Goal: Information Seeking & Learning: Learn about a topic

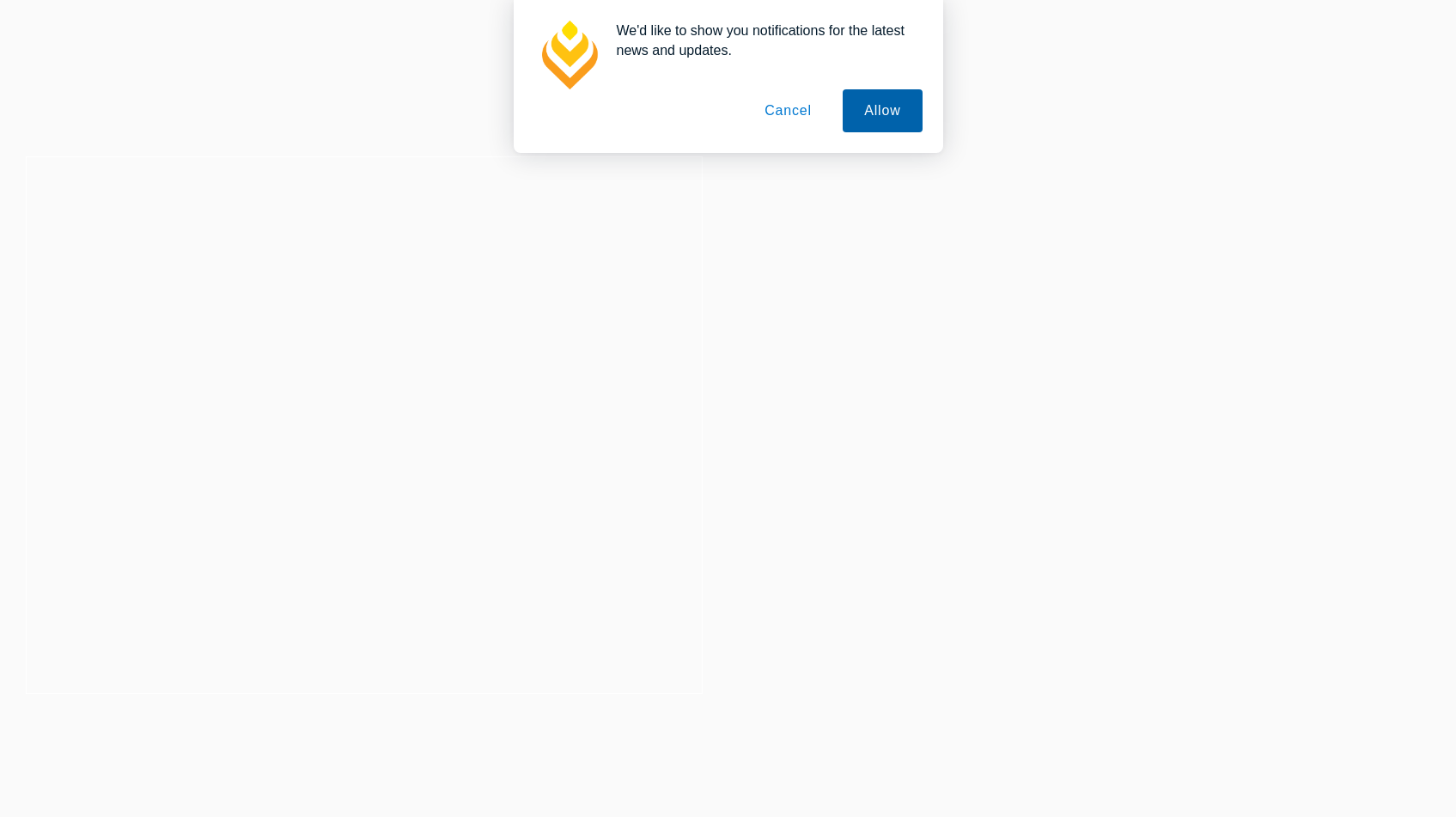
click at [866, 120] on button "Allow" at bounding box center [882, 110] width 79 height 42
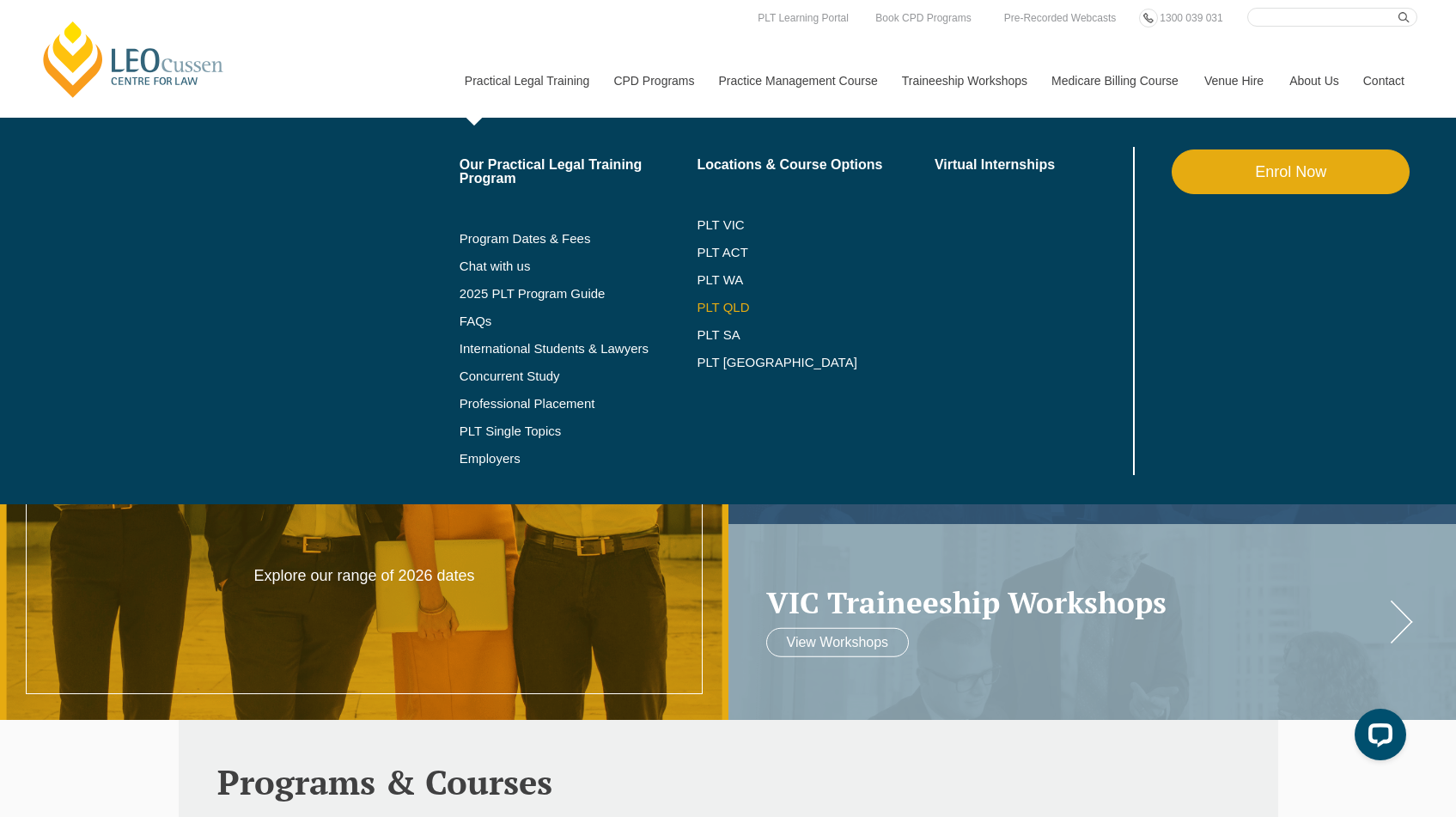
click at [707, 306] on link "PLT QLD" at bounding box center [815, 307] width 238 height 14
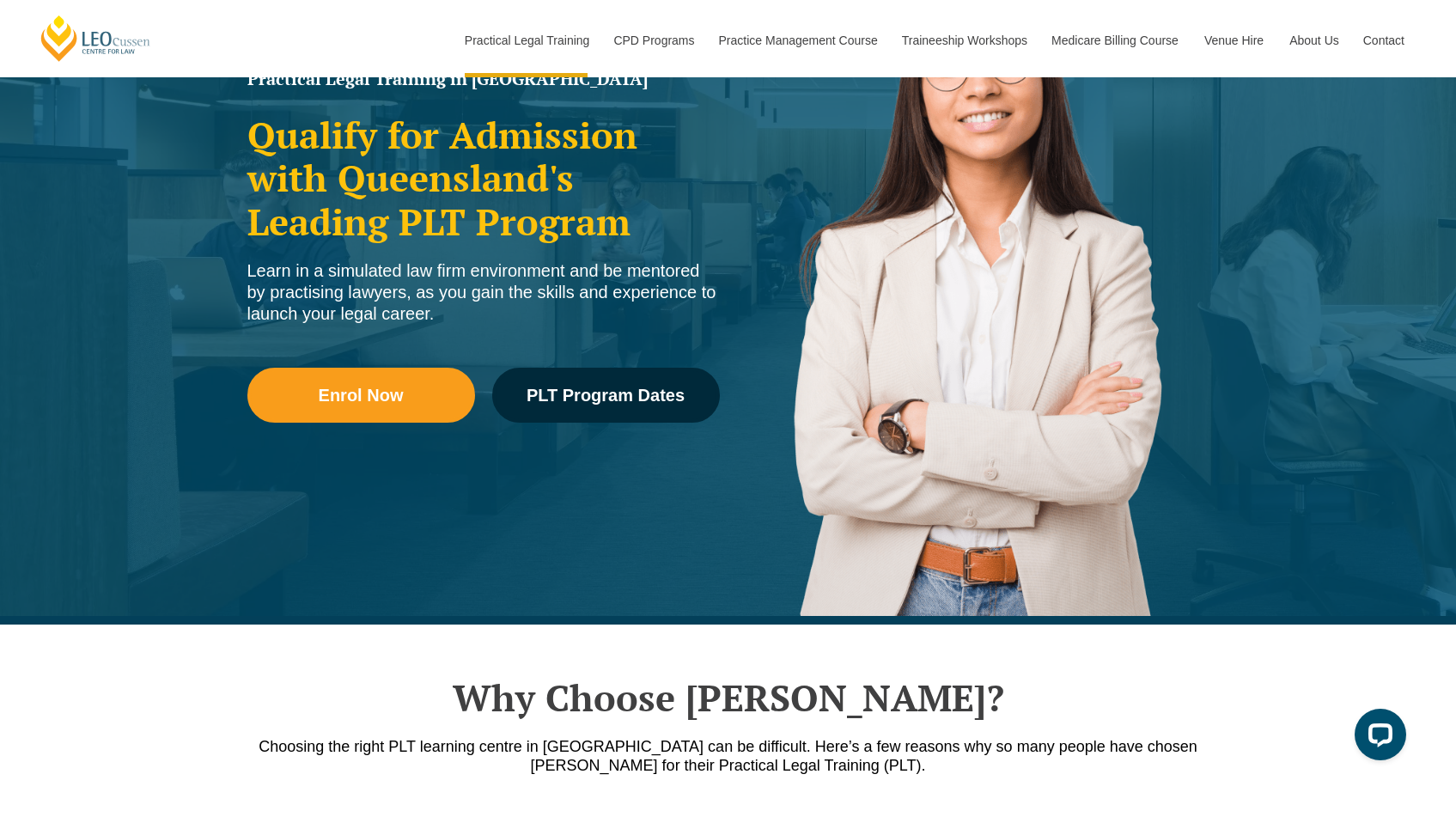
scroll to position [224, 0]
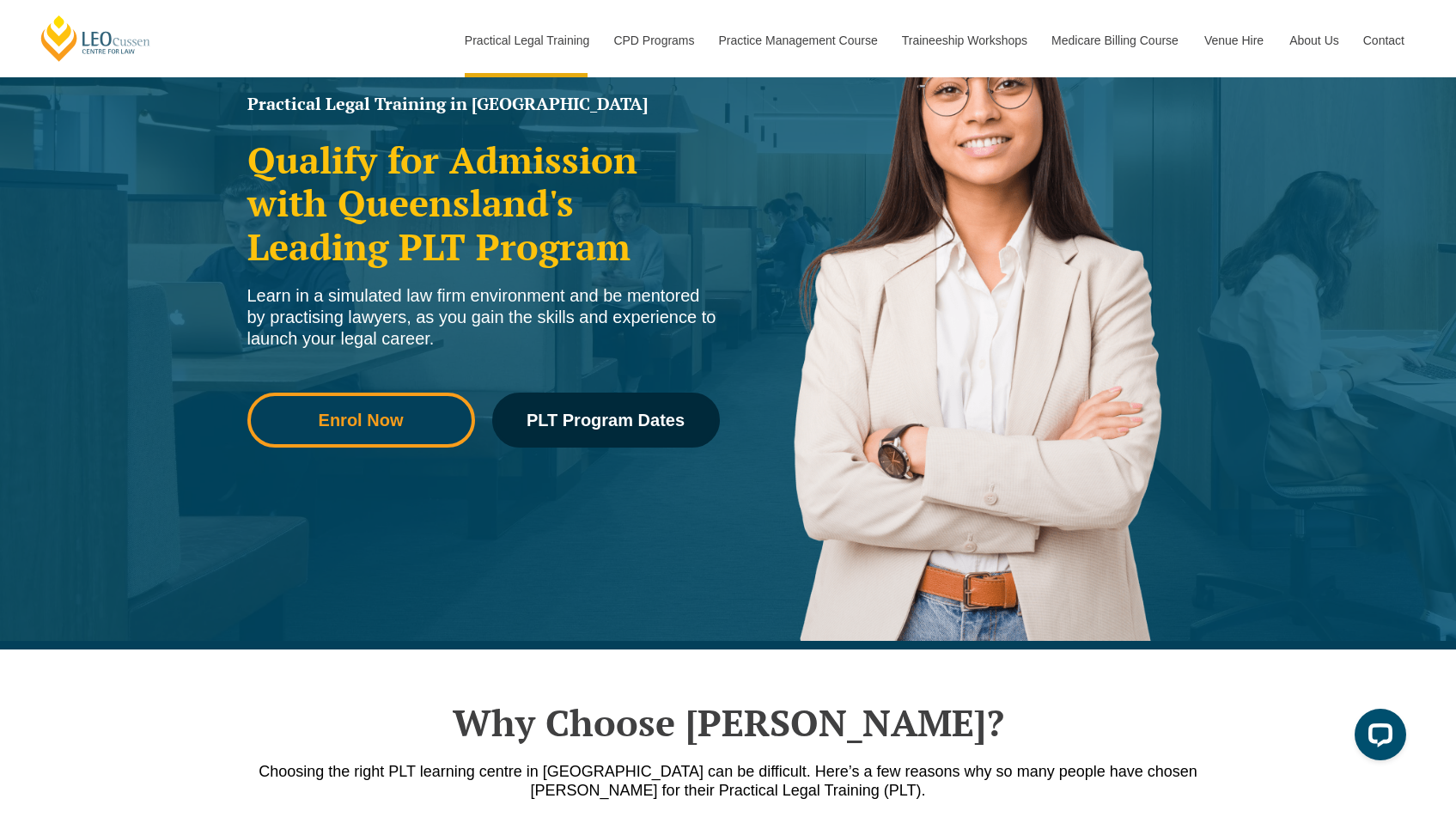
click at [393, 429] on span "Enrol Now" at bounding box center [361, 420] width 85 height 17
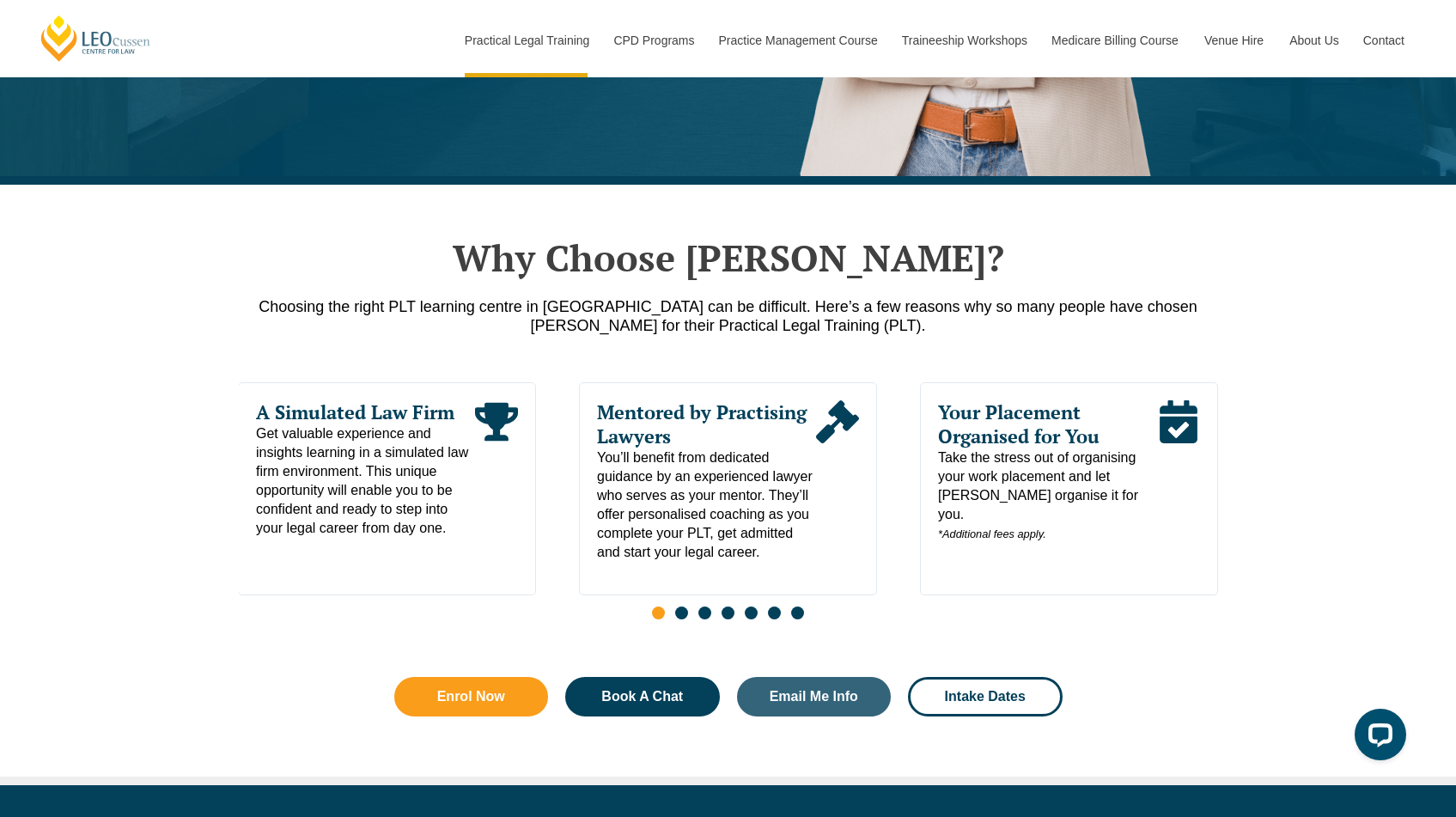
scroll to position [778, 0]
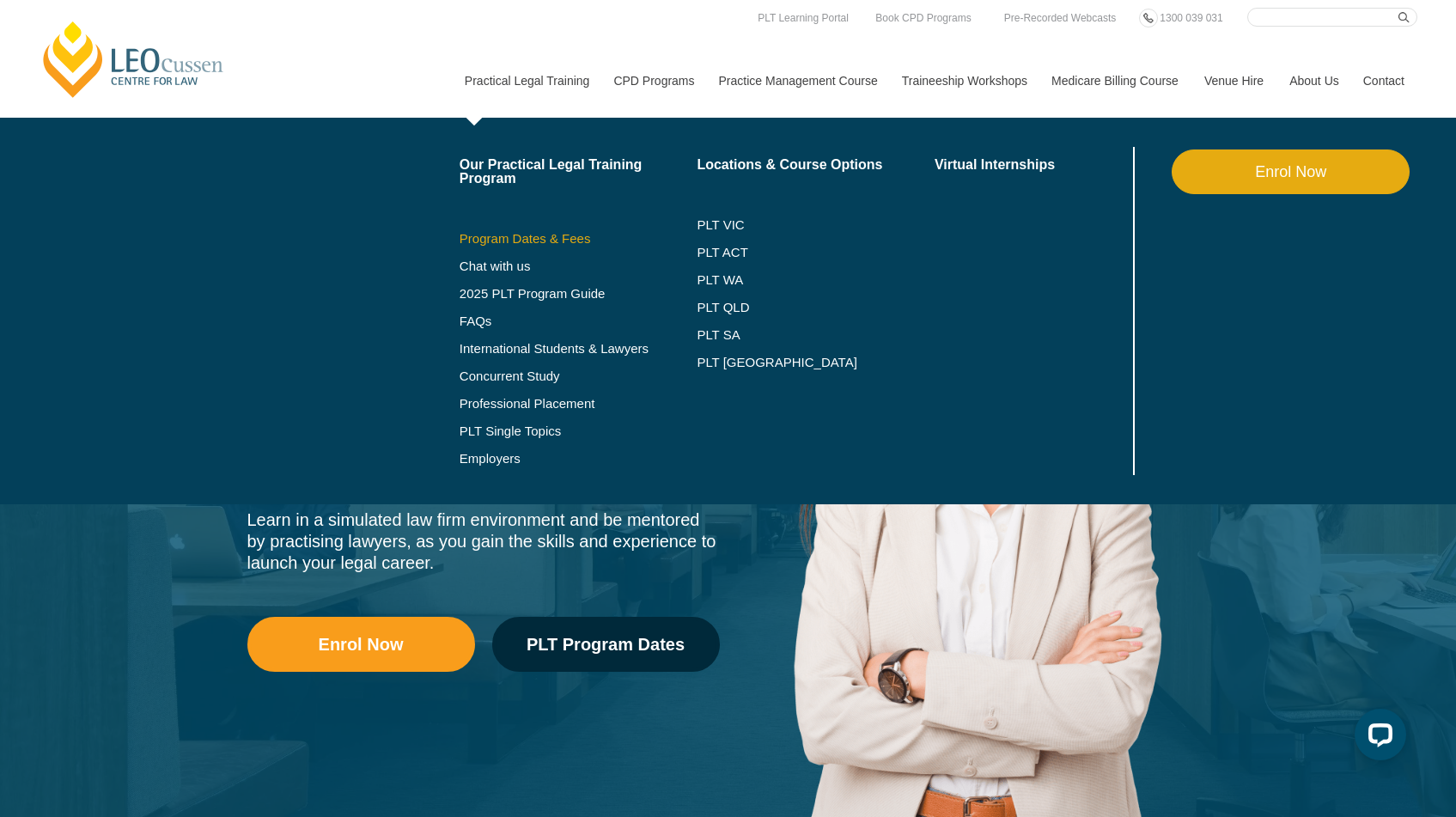
click at [500, 244] on link "Program Dates & Fees" at bounding box center [579, 239] width 238 height 14
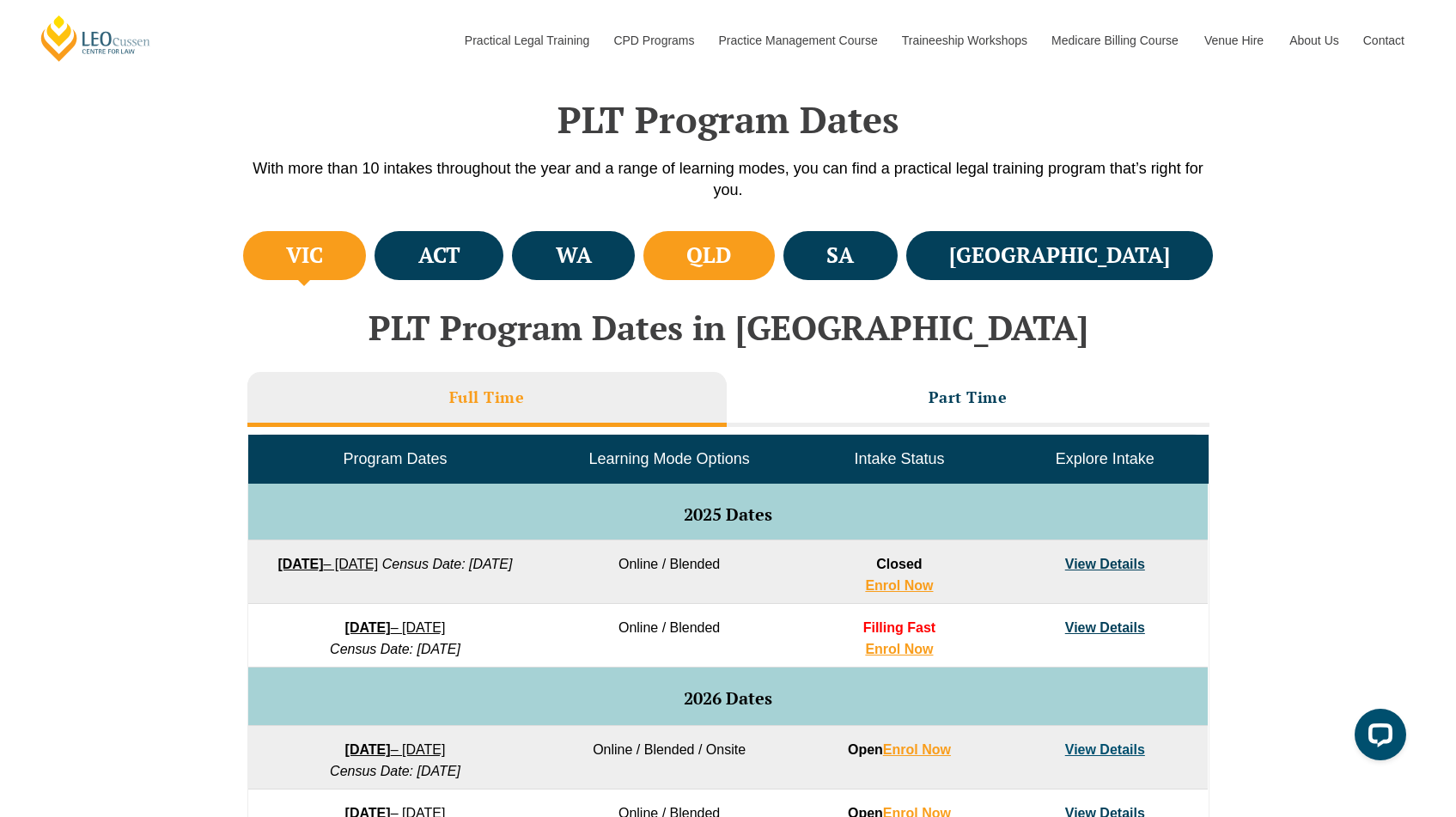
click at [731, 252] on h4 "QLD" at bounding box center [708, 255] width 44 height 28
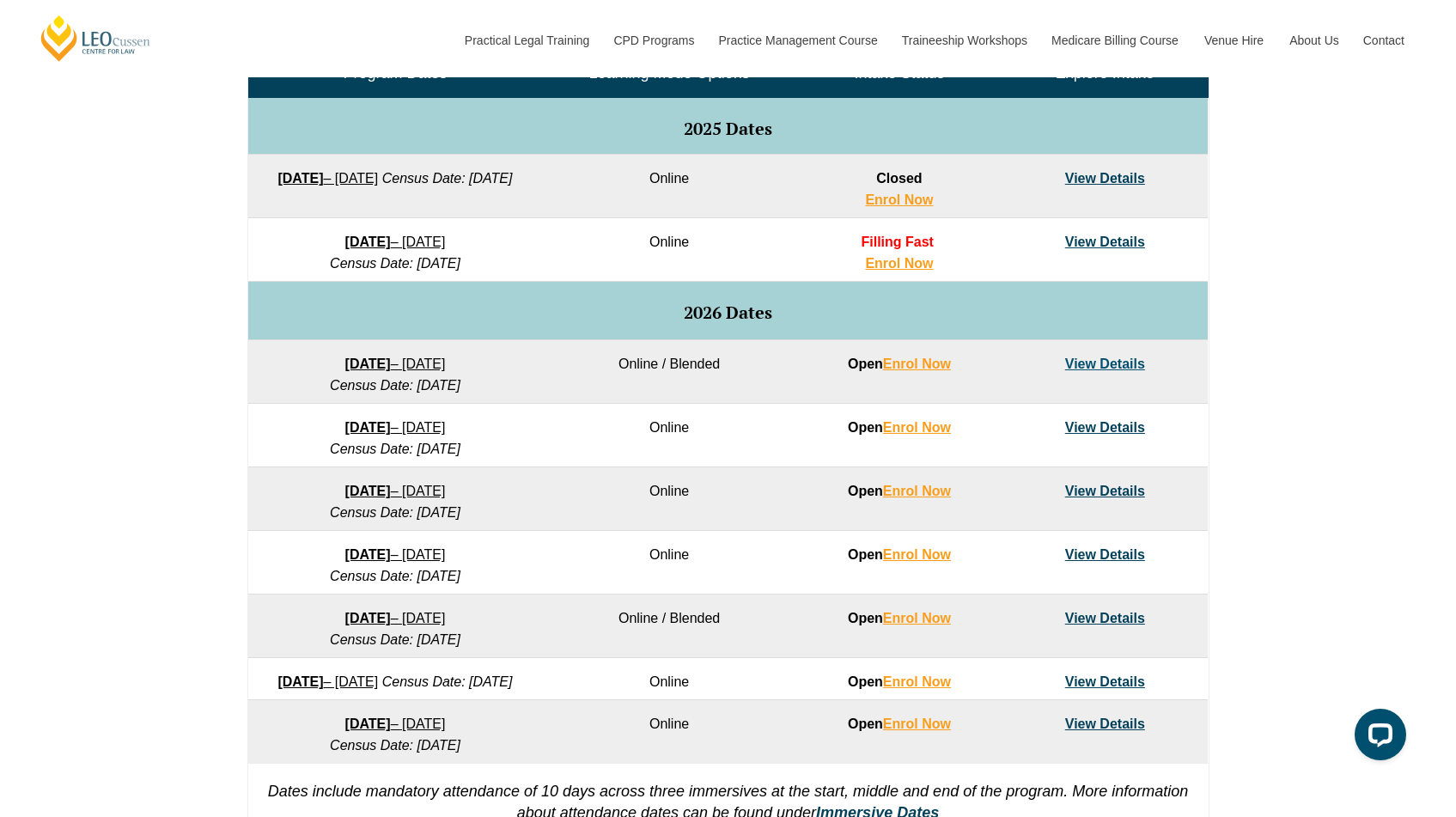
scroll to position [899, 0]
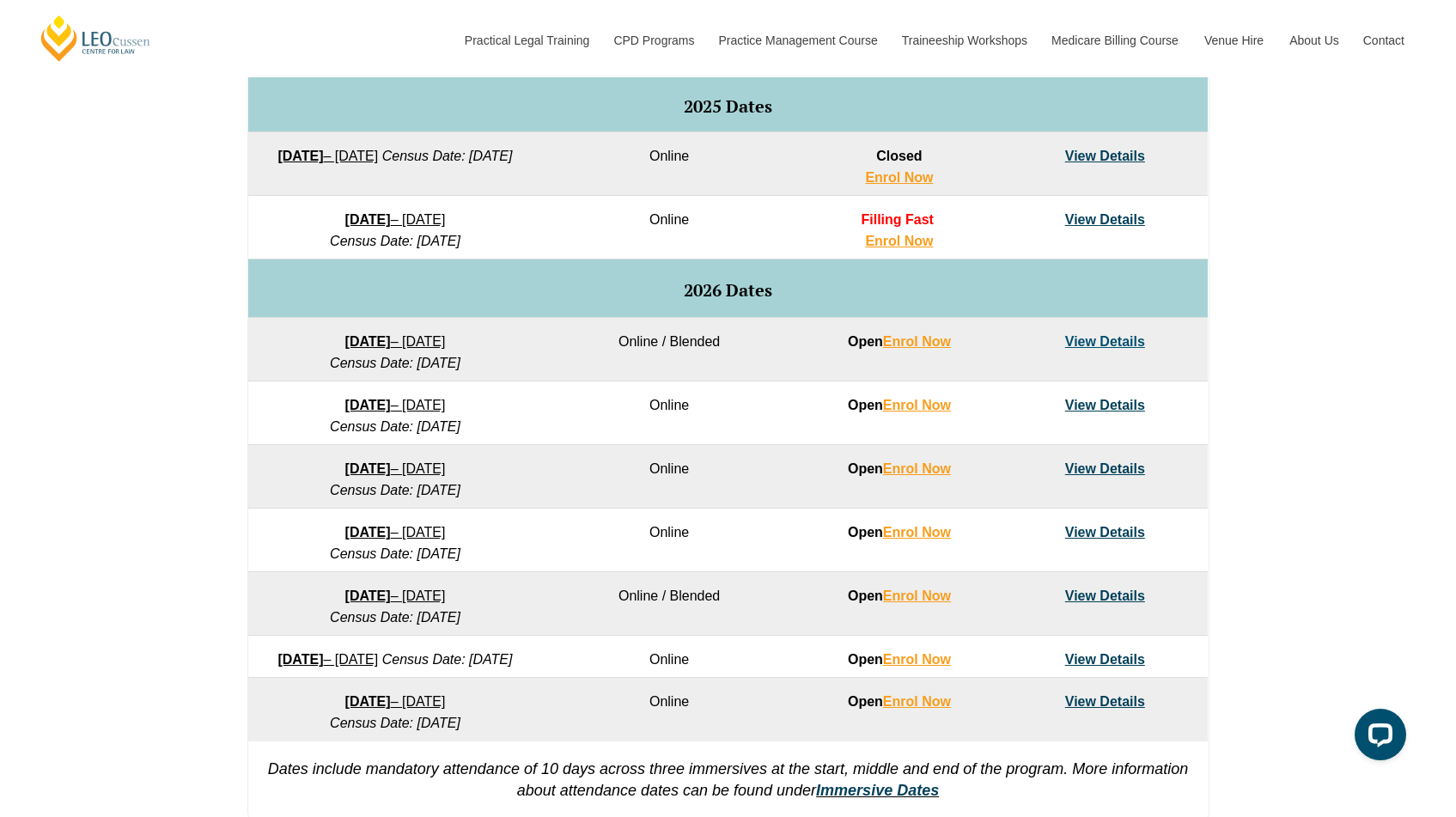
click at [443, 402] on link "16 February 2026 – 3 July 2026" at bounding box center [395, 405] width 100 height 14
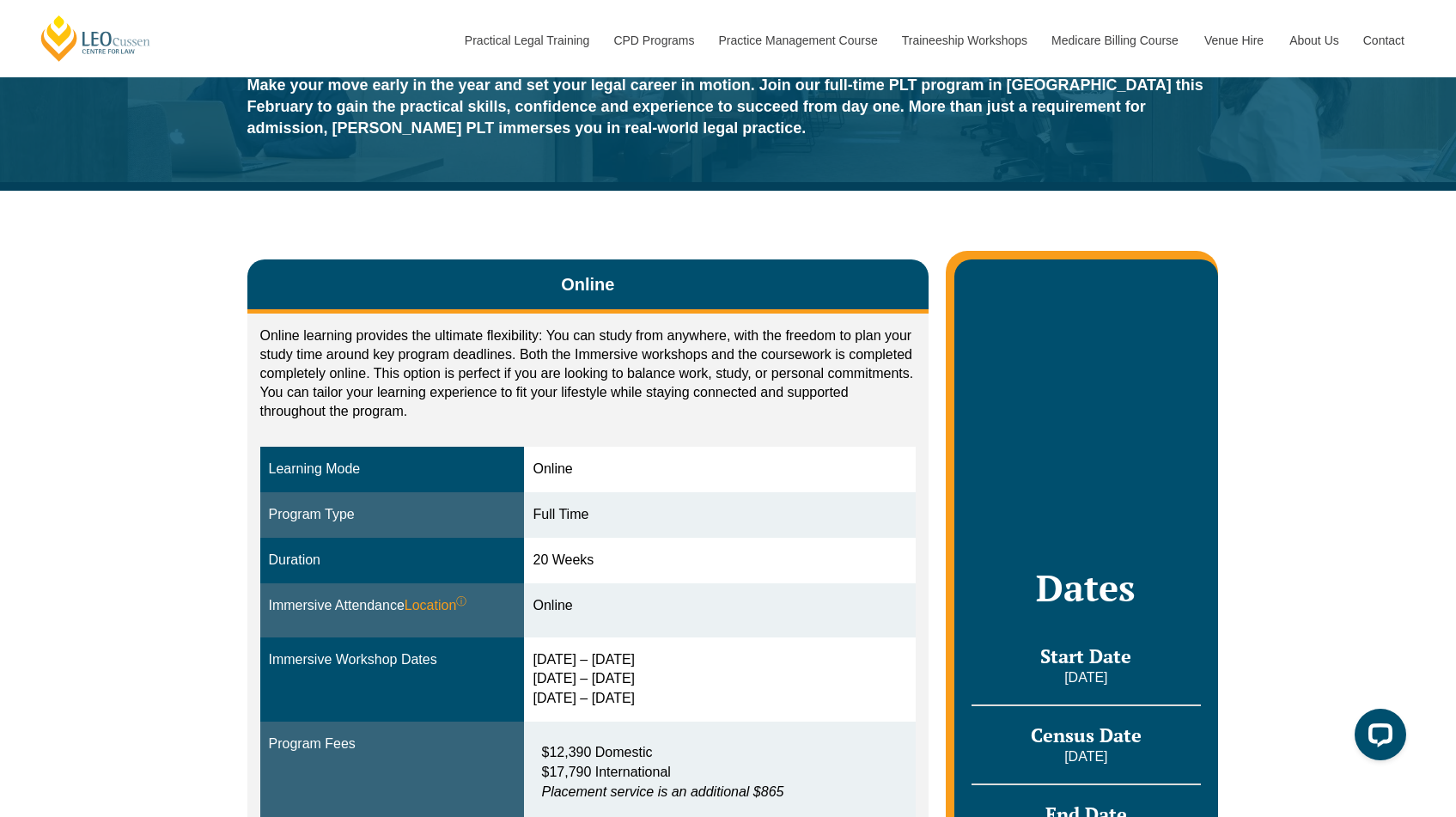
drag, startPoint x: 540, startPoint y: 556, endPoint x: 647, endPoint y: 557, distance: 107.0
click at [647, 557] on div "20 Weeks" at bounding box center [720, 560] width 375 height 19
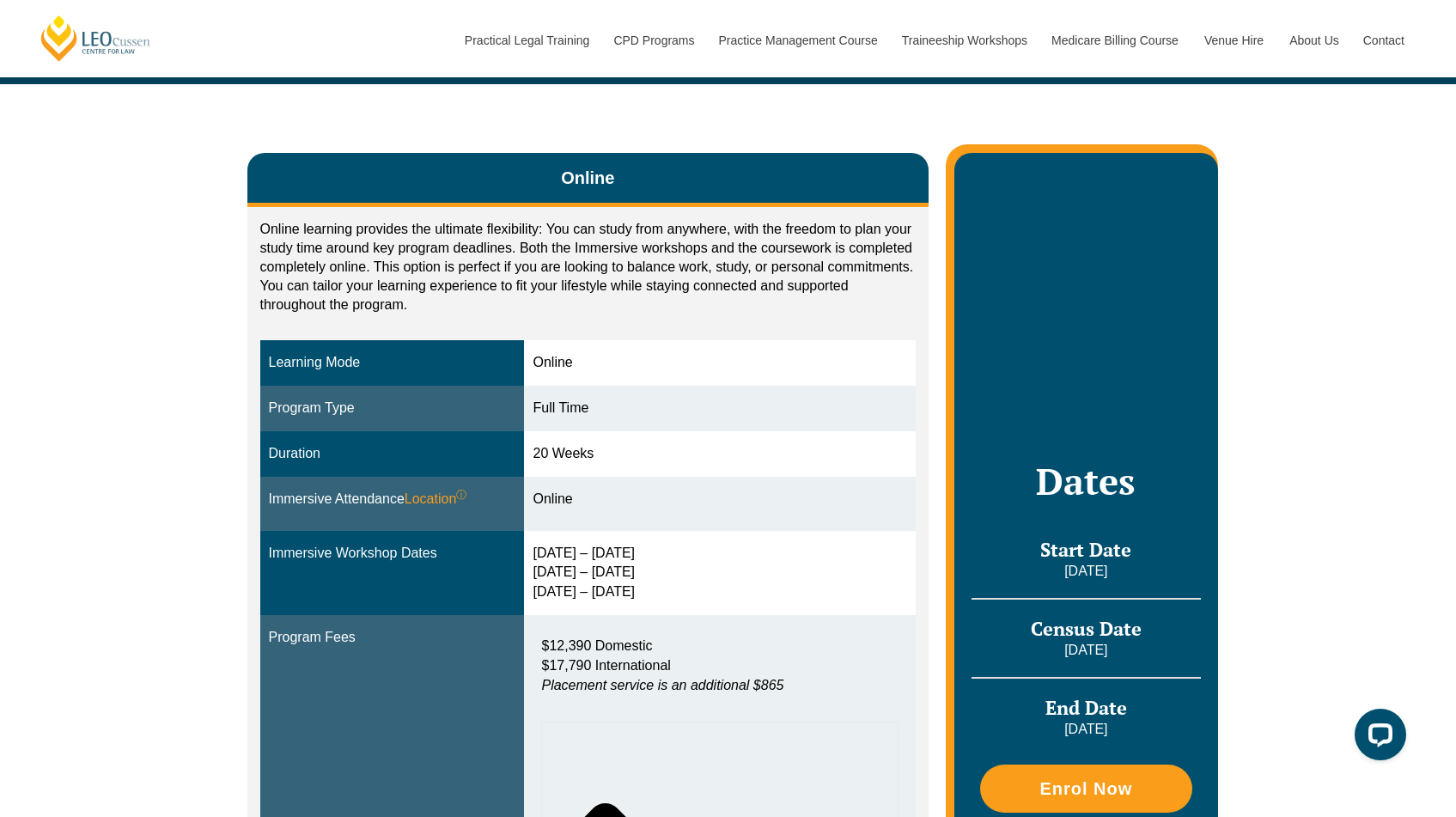
scroll to position [312, 0]
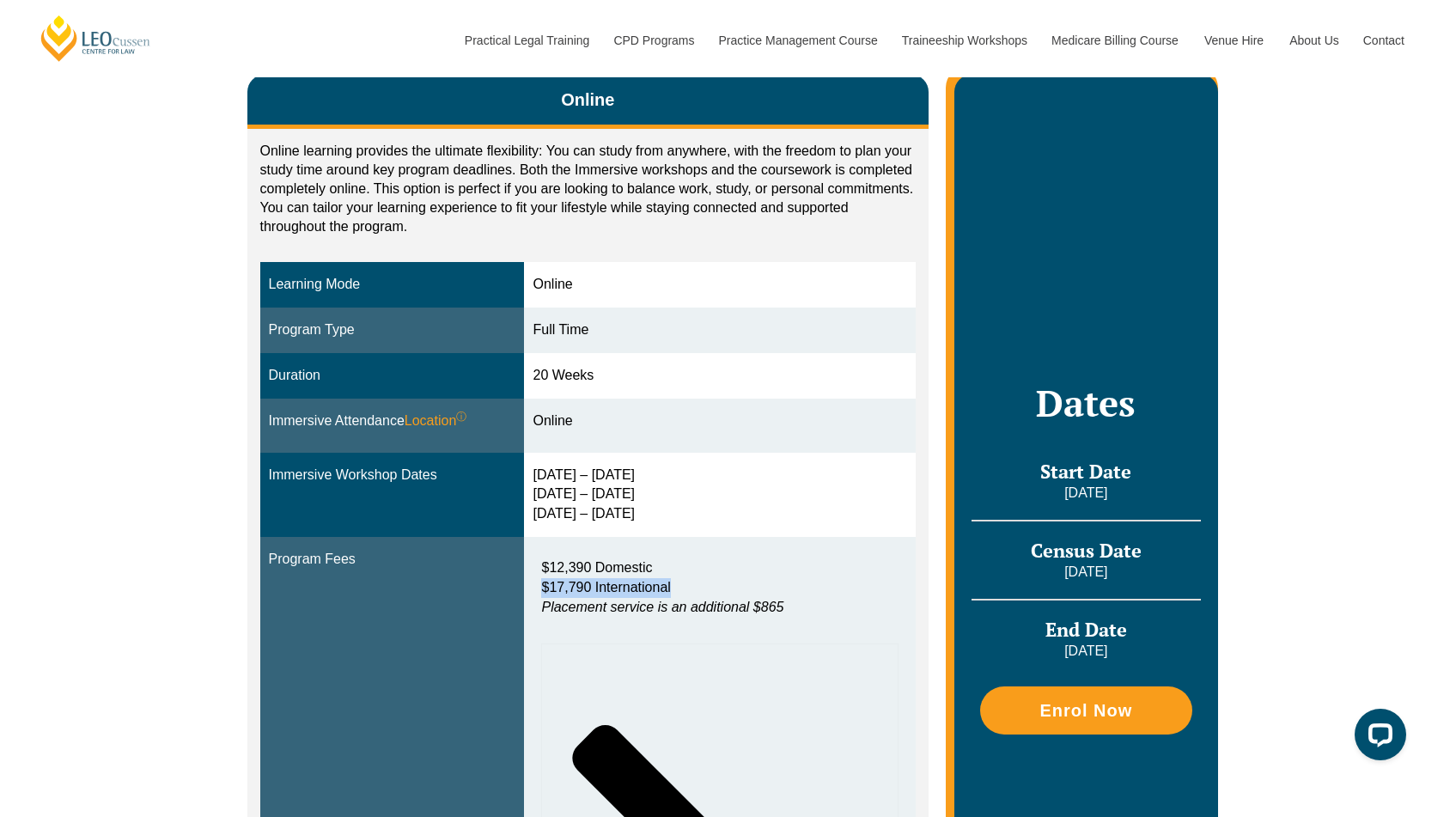
drag, startPoint x: 546, startPoint y: 591, endPoint x: 701, endPoint y: 591, distance: 155.0
click at [701, 591] on div "$12,390 Domestic $17,790 International Placement service is an additional $865" at bounding box center [720, 592] width 375 height 85
drag, startPoint x: 560, startPoint y: 607, endPoint x: 793, endPoint y: 615, distance: 233.1
click at [793, 615] on p "$12,390 Domestic $17,790 International Placement service is an additional $865" at bounding box center [720, 587] width 357 height 59
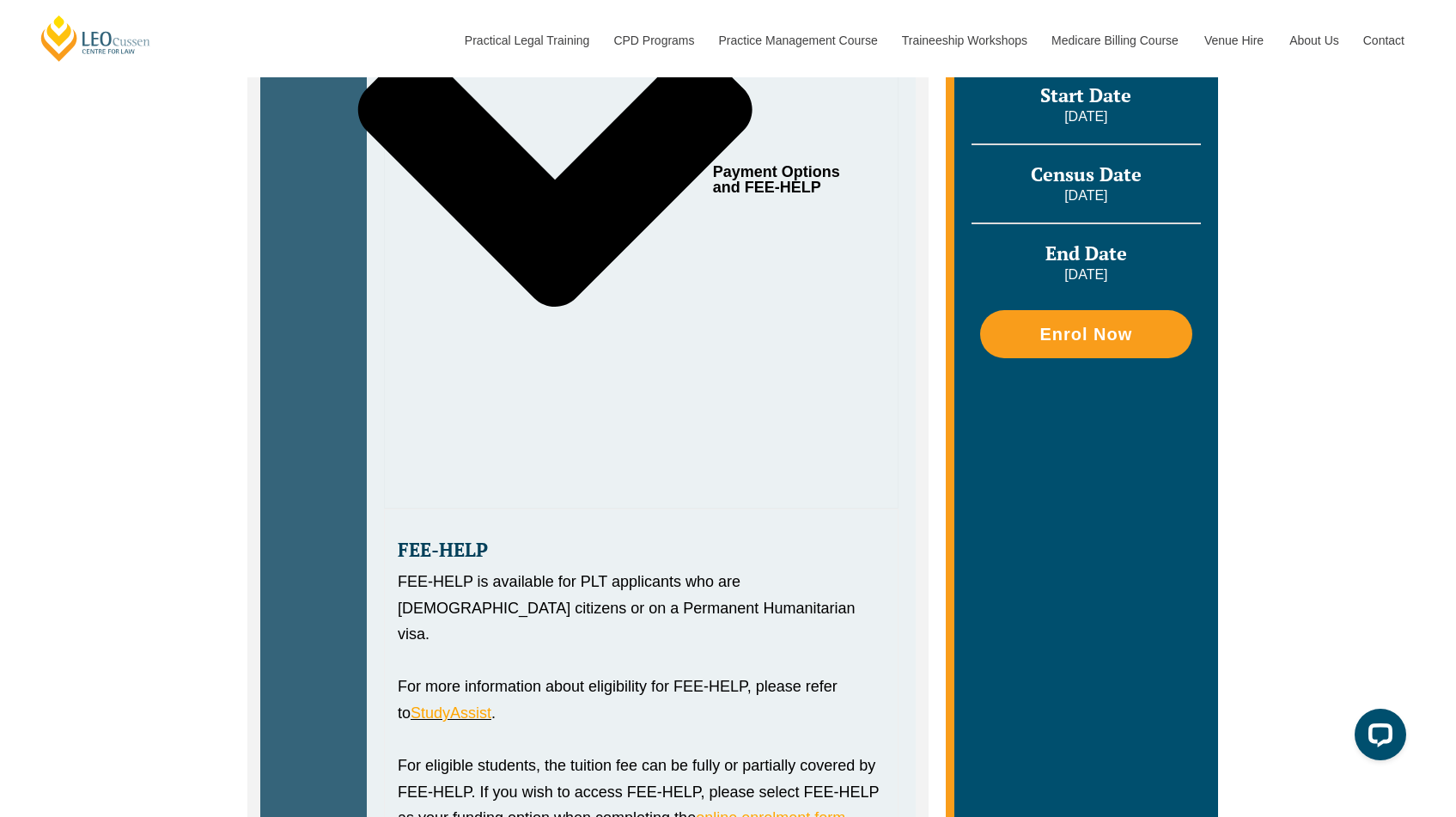
scroll to position [841, 0]
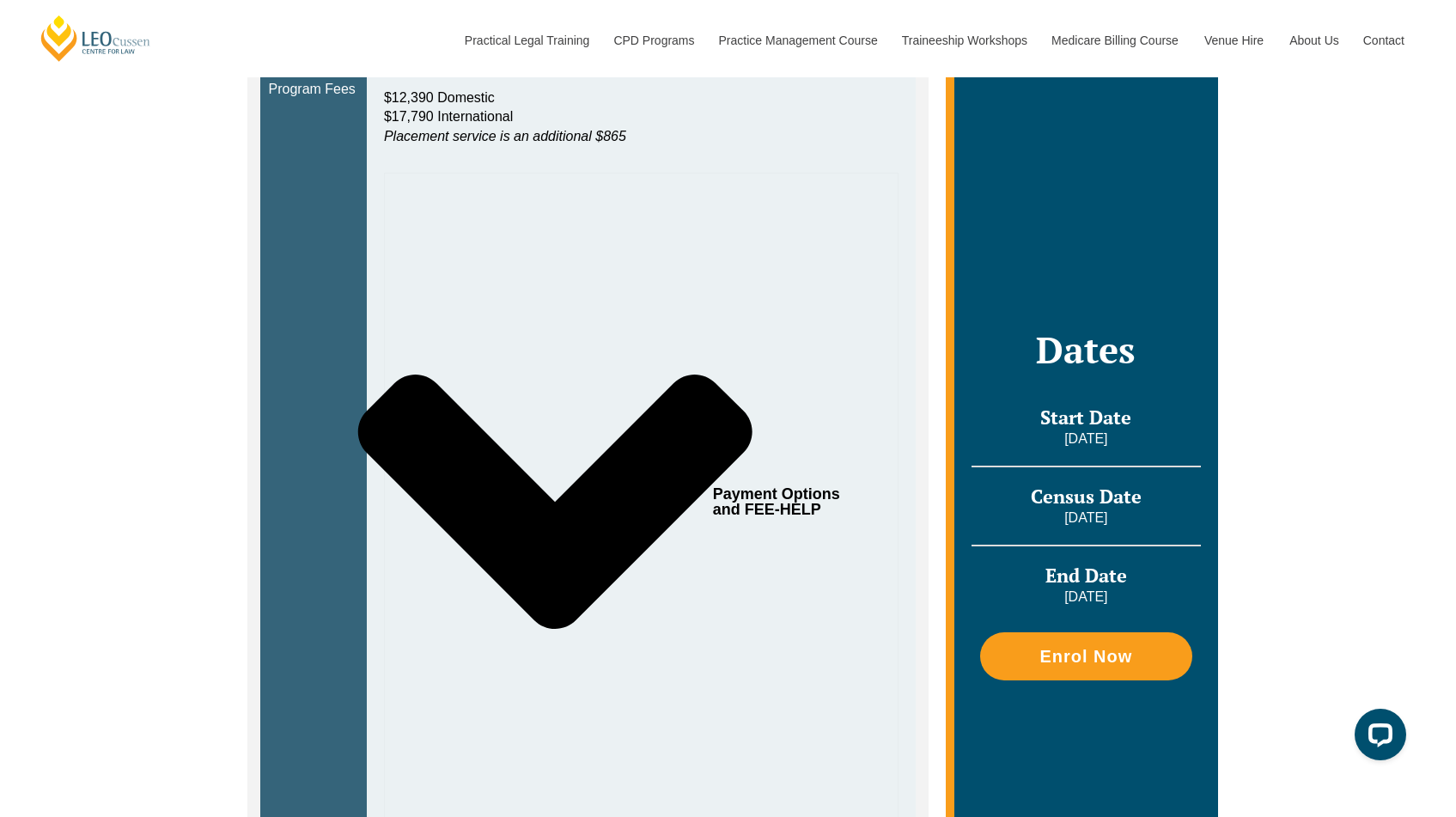
click at [735, 686] on div "Payment Options and FEE-HELP" at bounding box center [641, 501] width 515 height 658
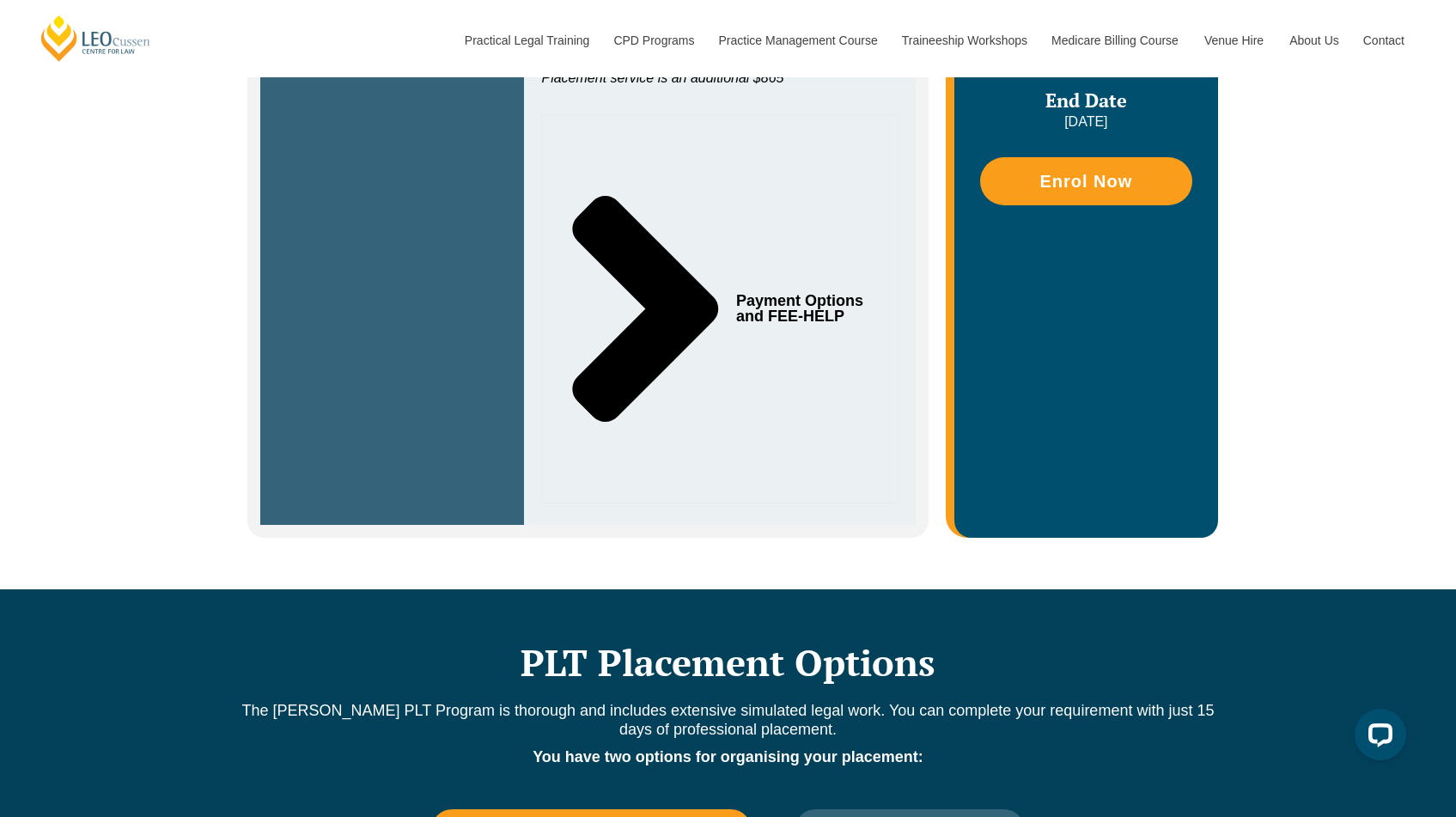
scroll to position [781, 0]
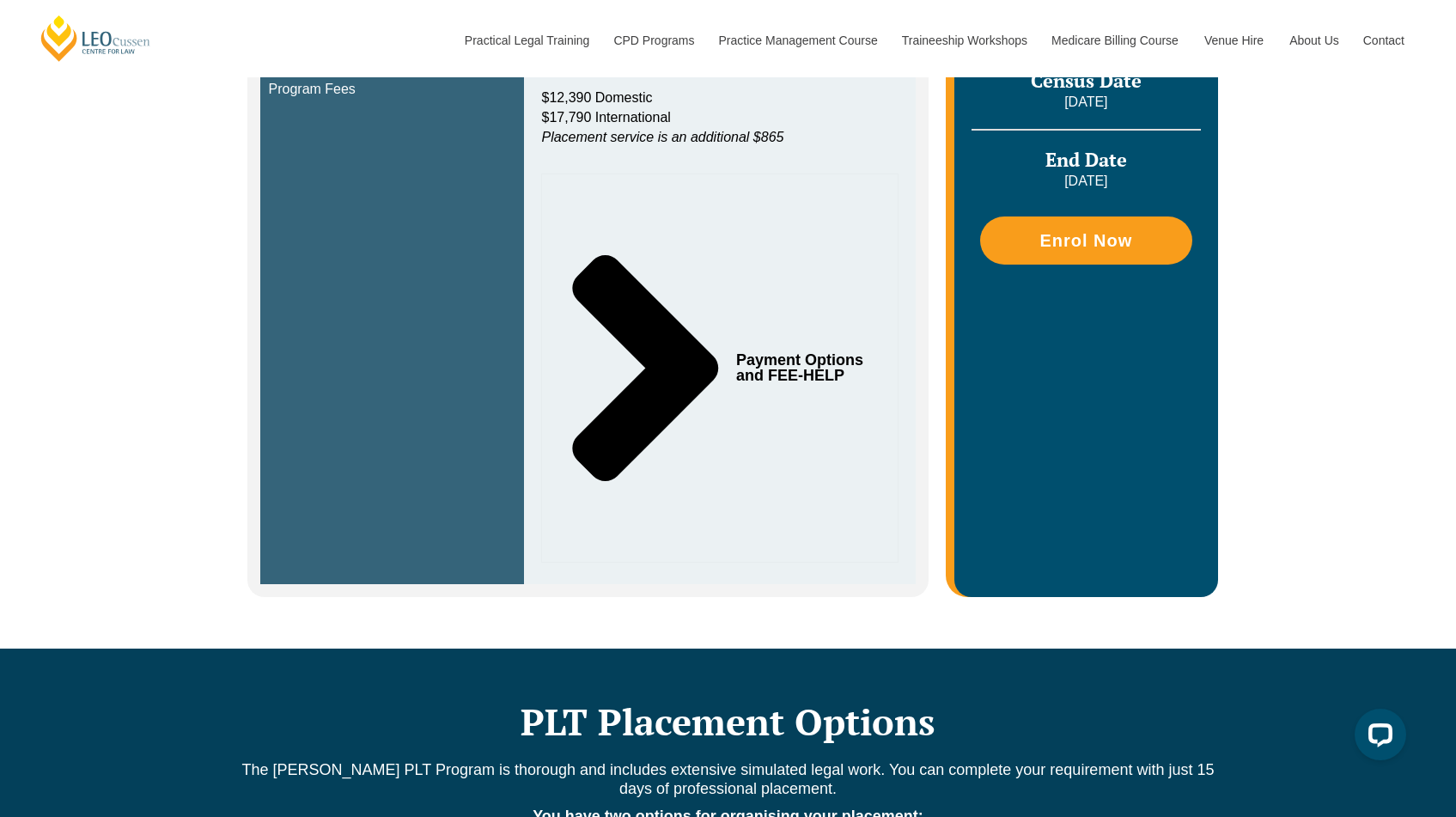
click at [814, 515] on div "Payment Options and FEE-HELP" at bounding box center [720, 368] width 357 height 389
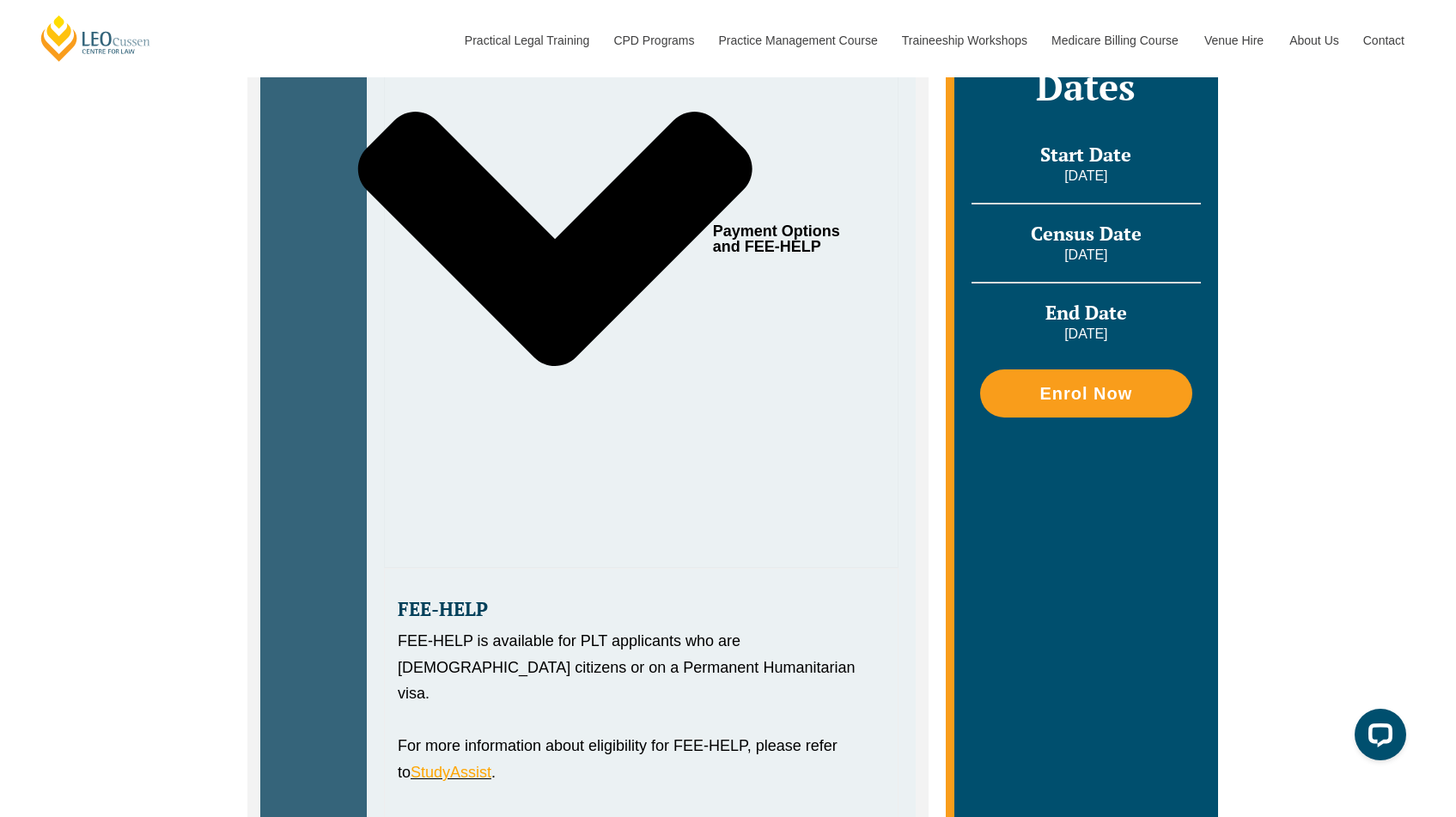
scroll to position [1321, 0]
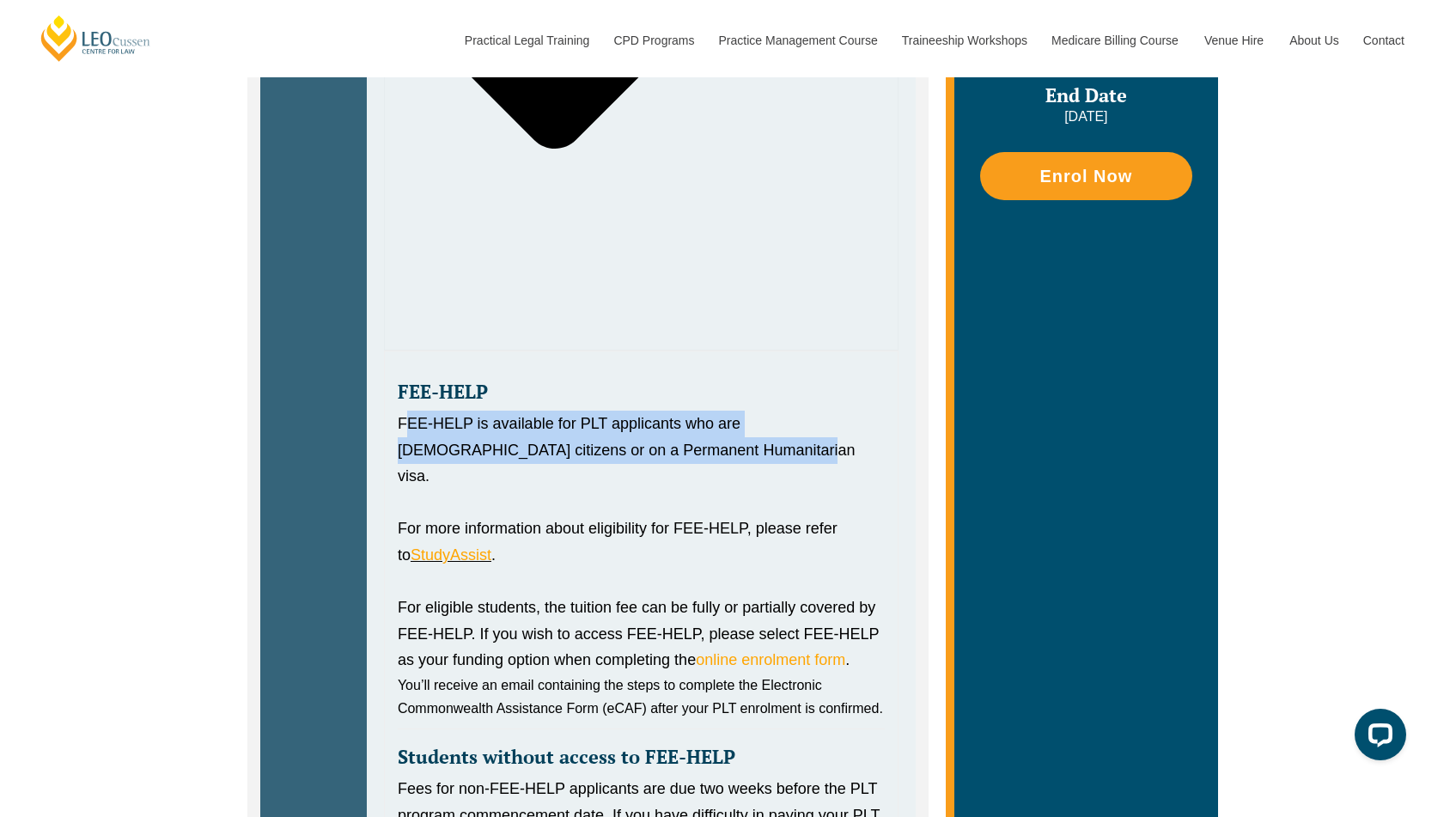
drag, startPoint x: 402, startPoint y: 423, endPoint x: 678, endPoint y: 448, distance: 277.1
click at [678, 448] on div "FEE-HELP is available for PLT applicants who are [DEMOGRAPHIC_DATA] citizens or…" at bounding box center [642, 450] width 487 height 79
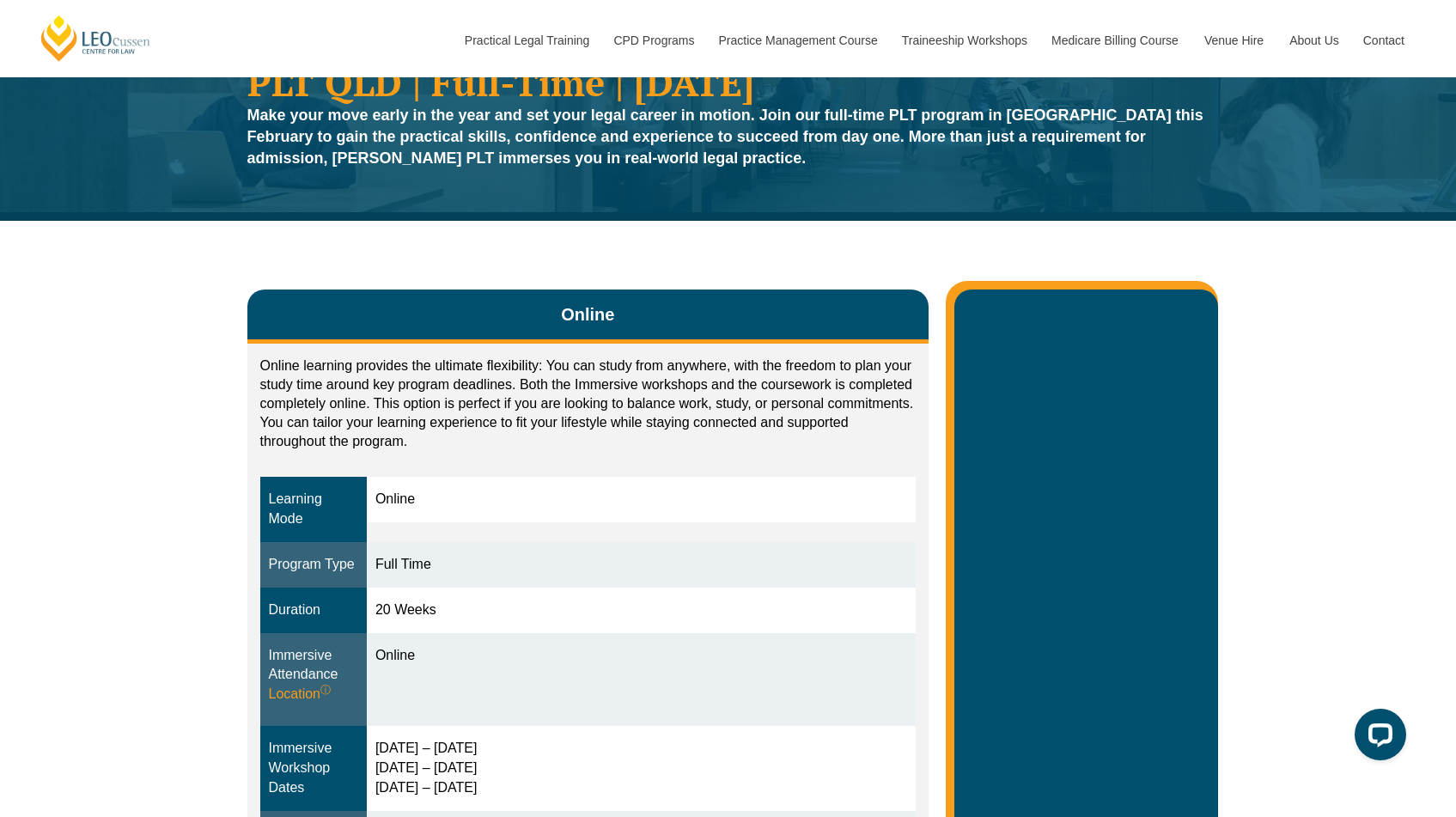
scroll to position [89, 0]
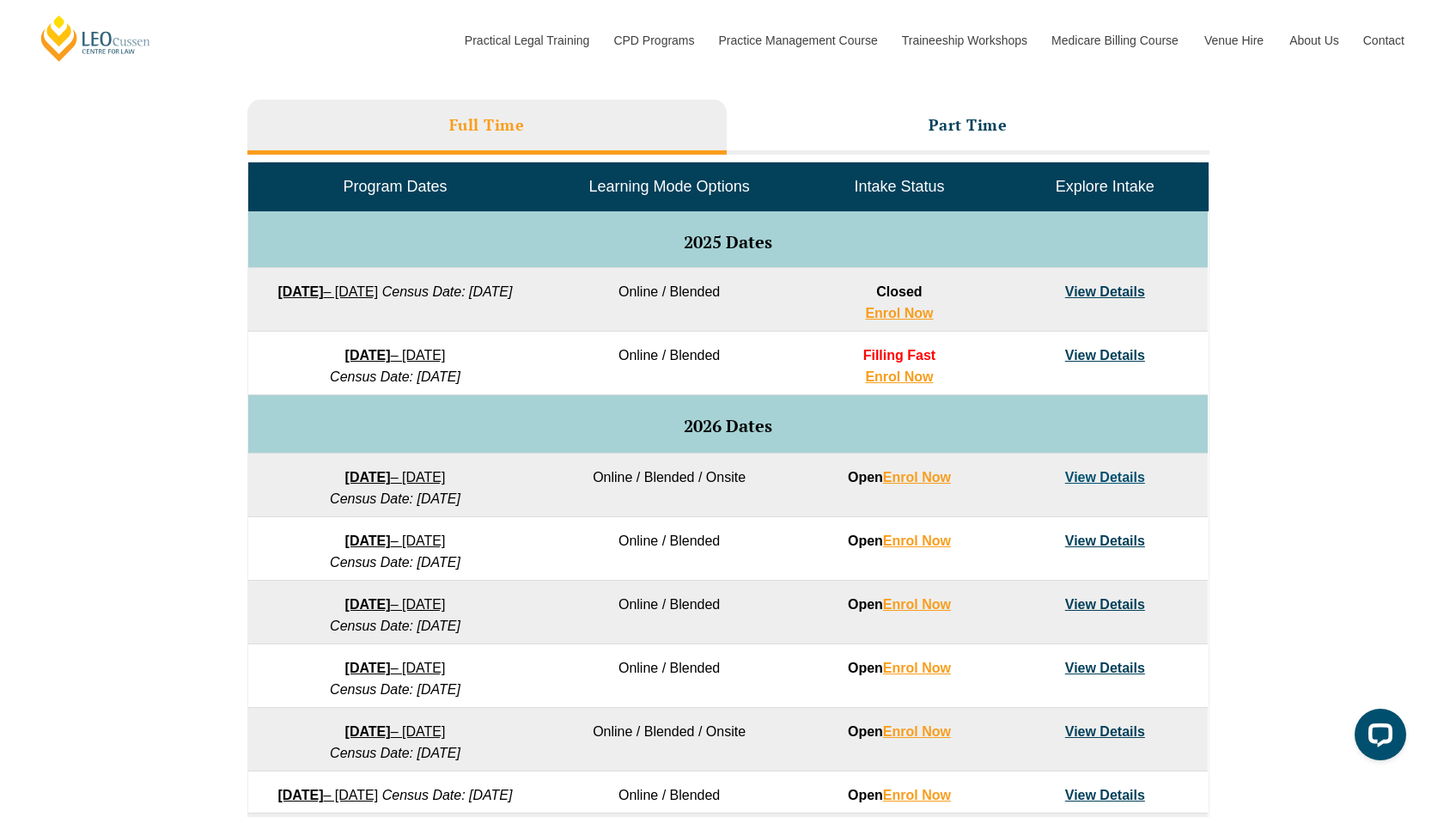
scroll to position [875, 0]
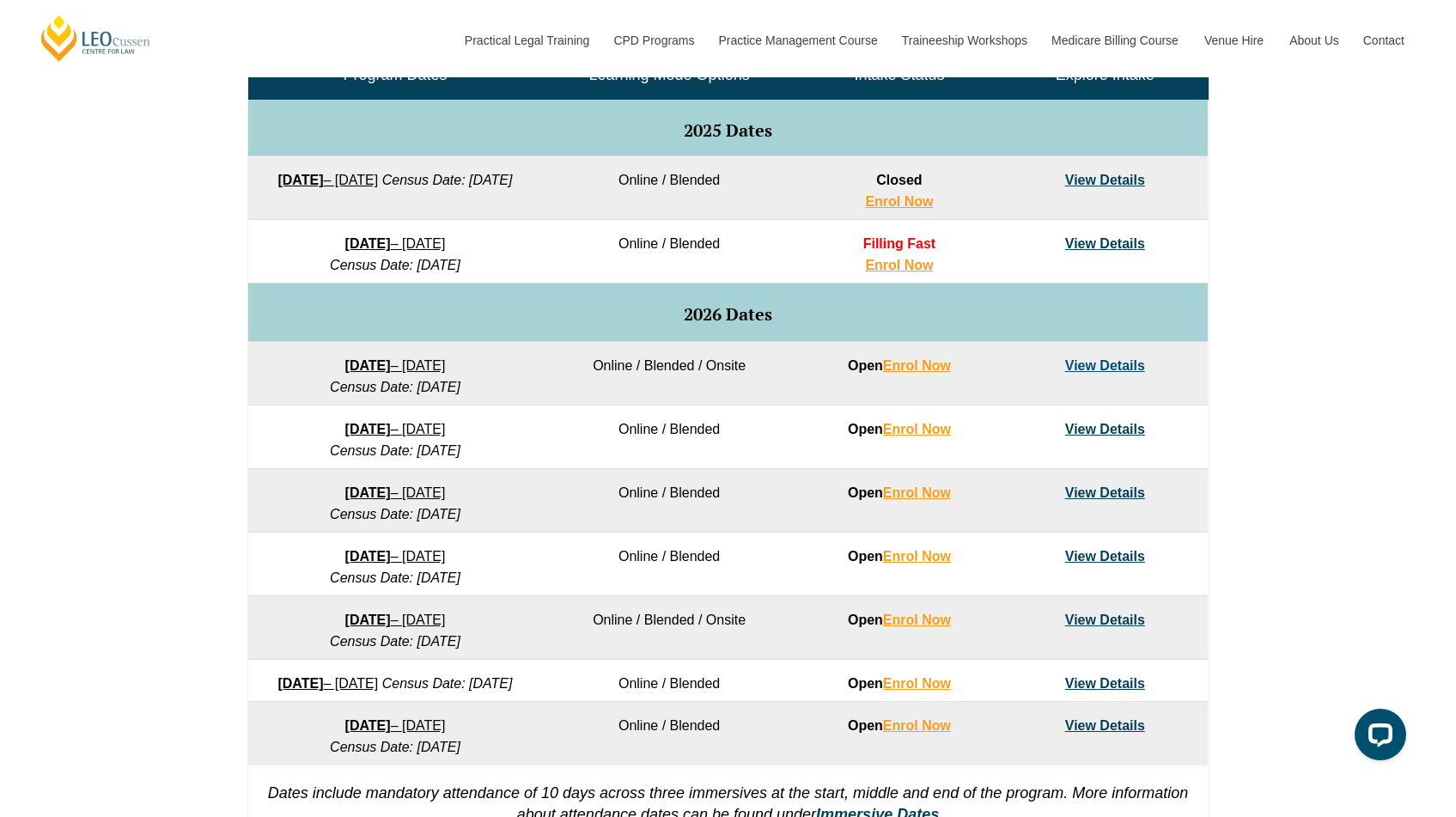
click at [445, 430] on link "[DATE] – [DATE]" at bounding box center [395, 429] width 100 height 14
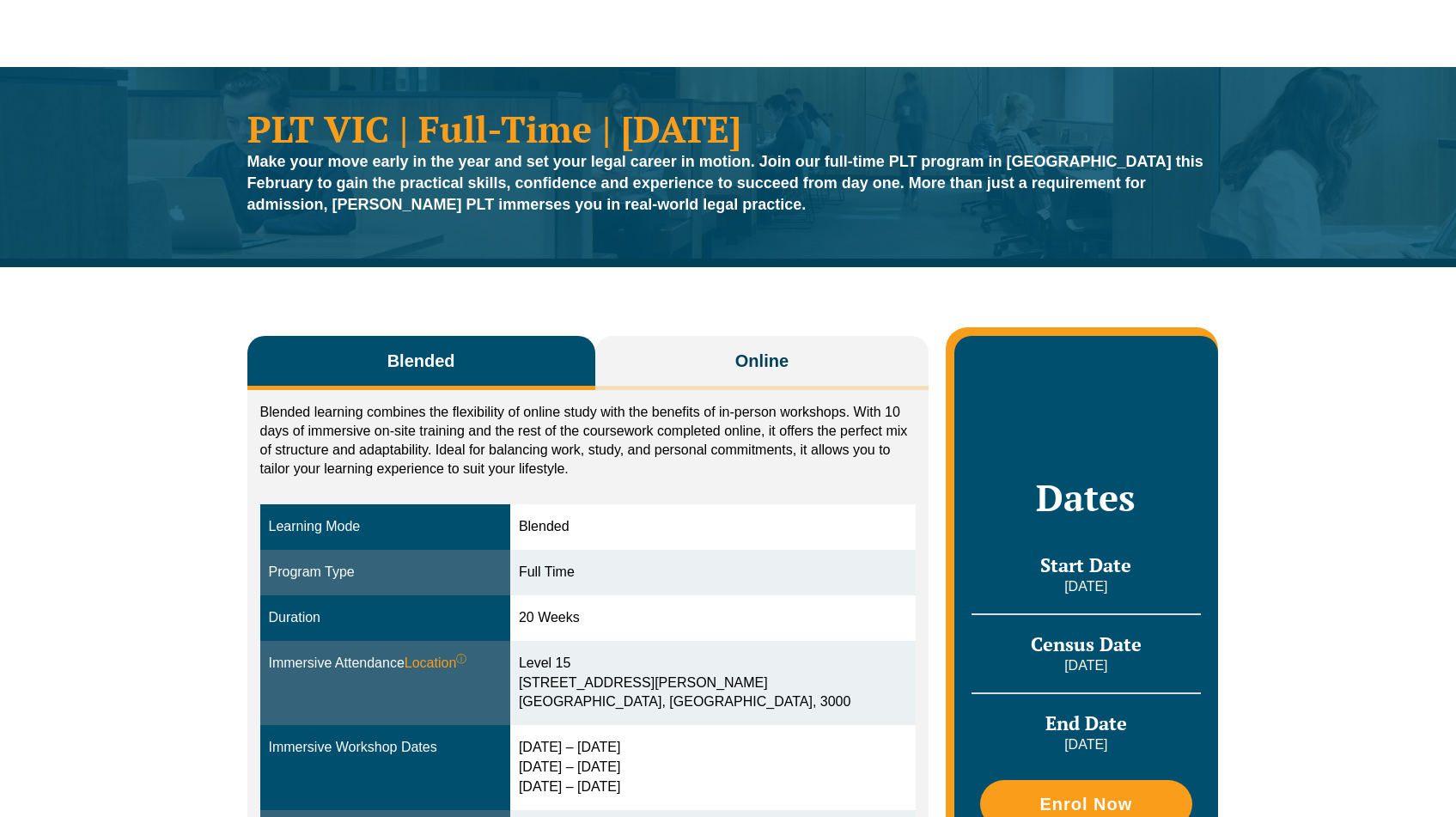
scroll to position [66, 0]
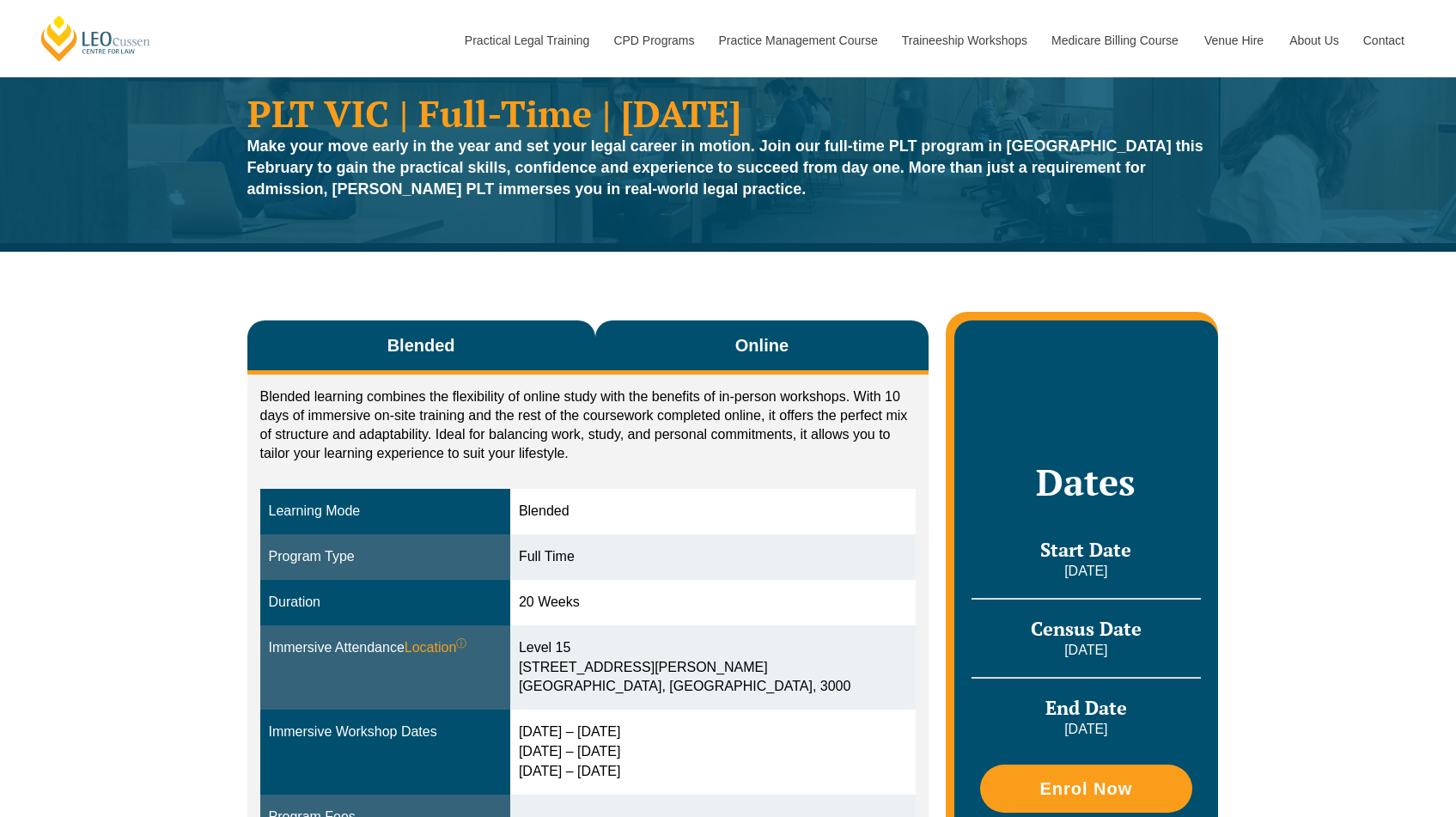
click at [705, 345] on button "Online" at bounding box center [762, 348] width 334 height 54
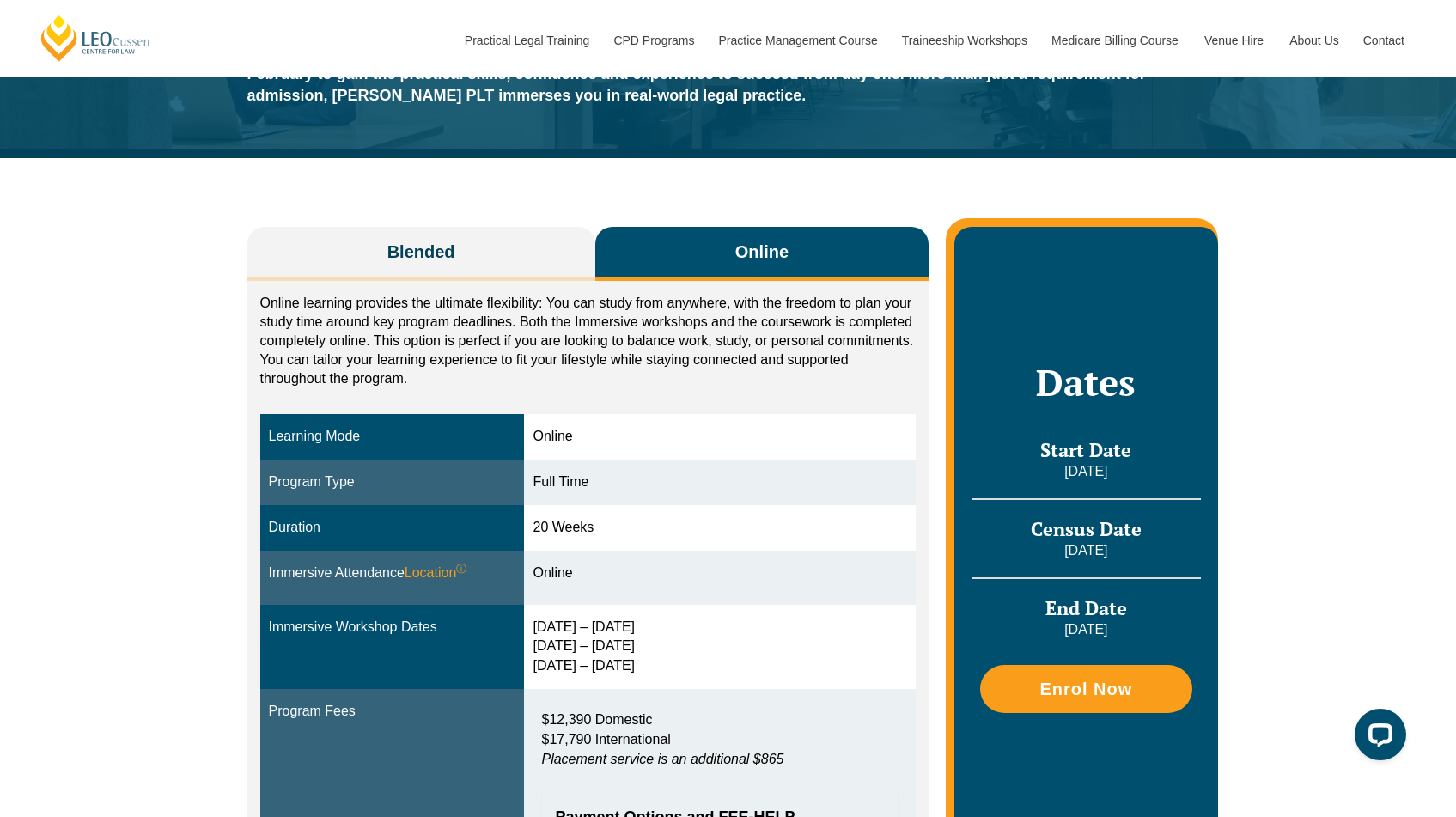
scroll to position [162, 0]
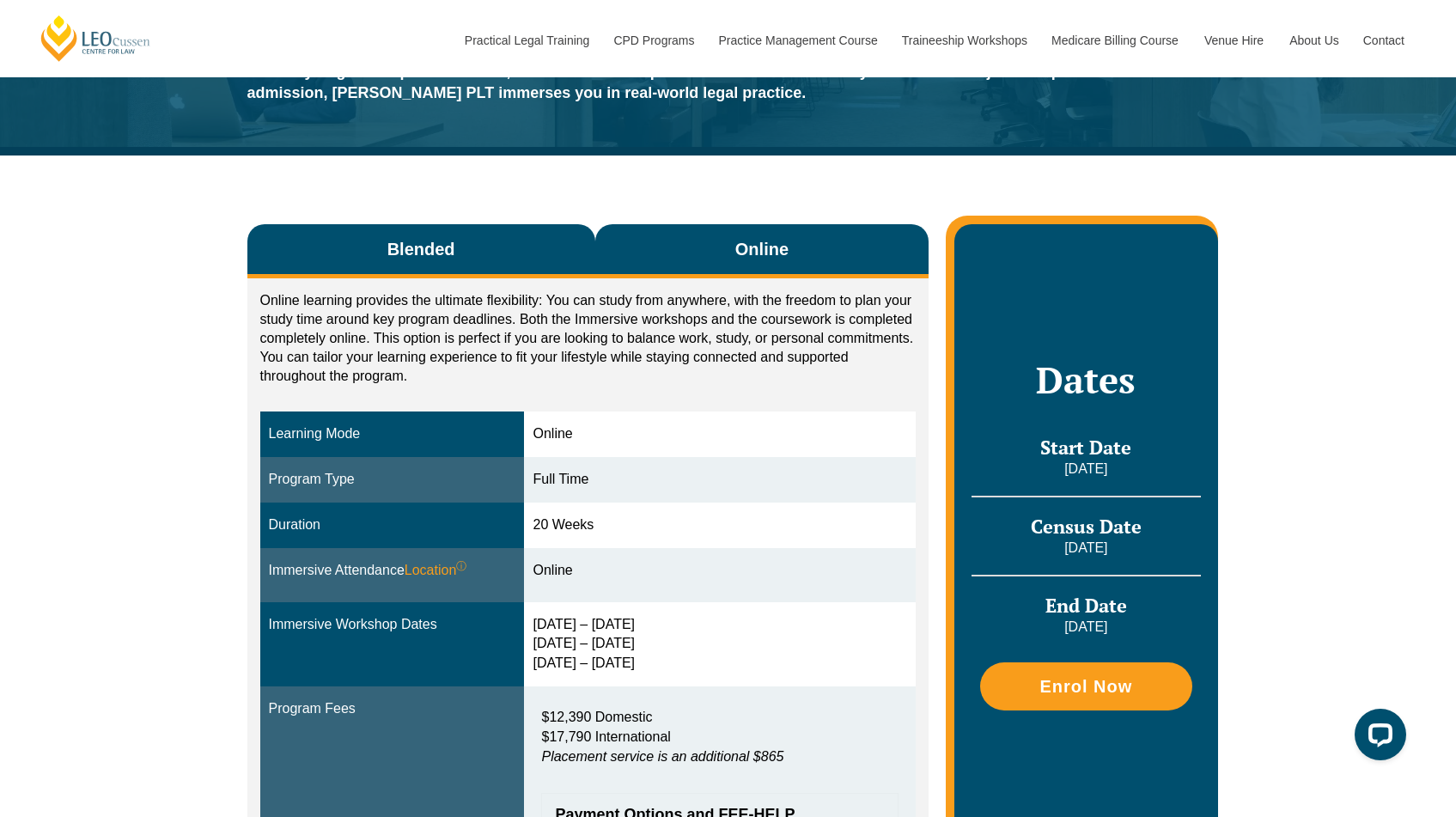
click at [488, 265] on button "Blended" at bounding box center [421, 251] width 348 height 54
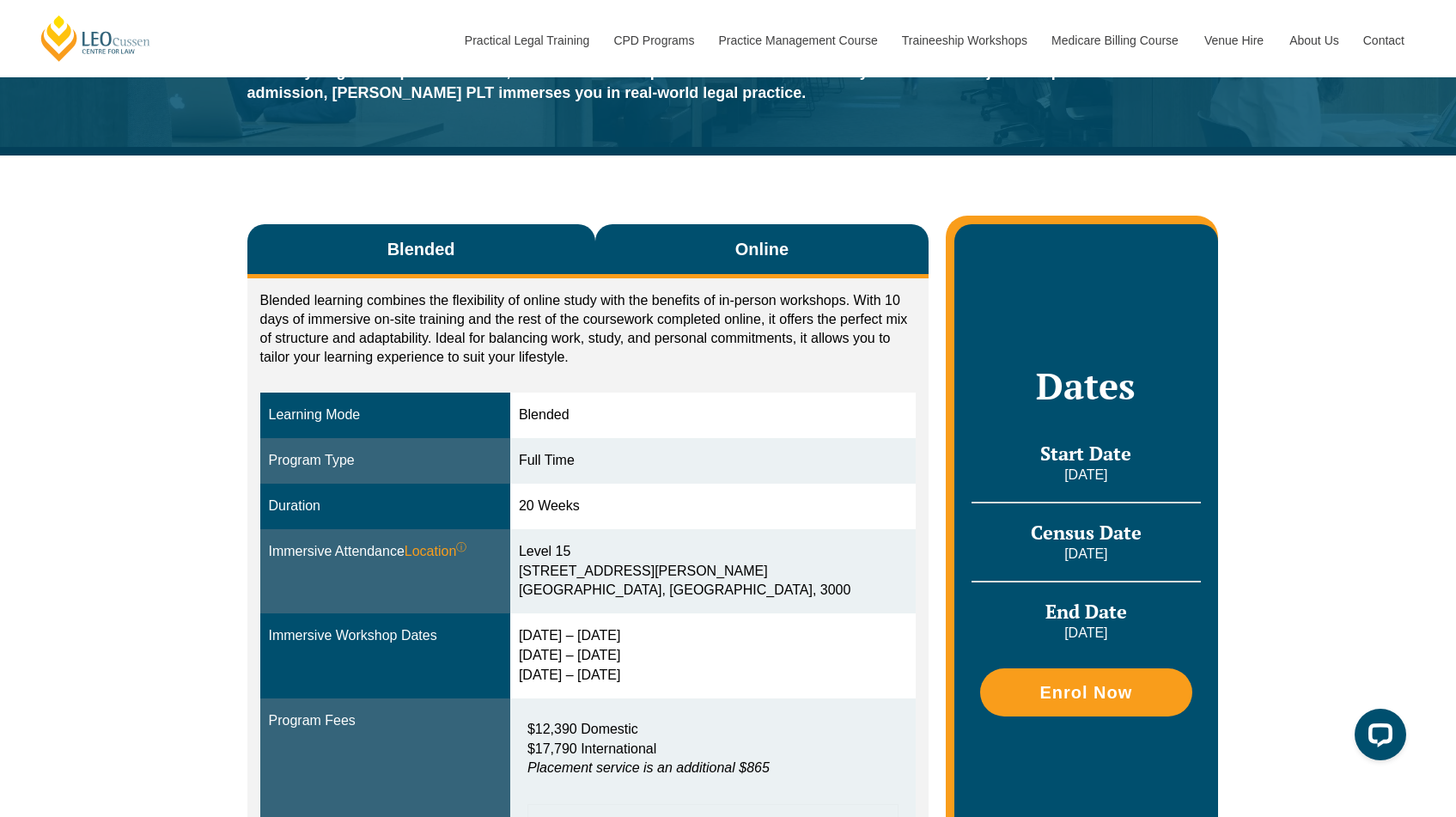
click at [742, 237] on span "Online" at bounding box center [761, 248] width 53 height 24
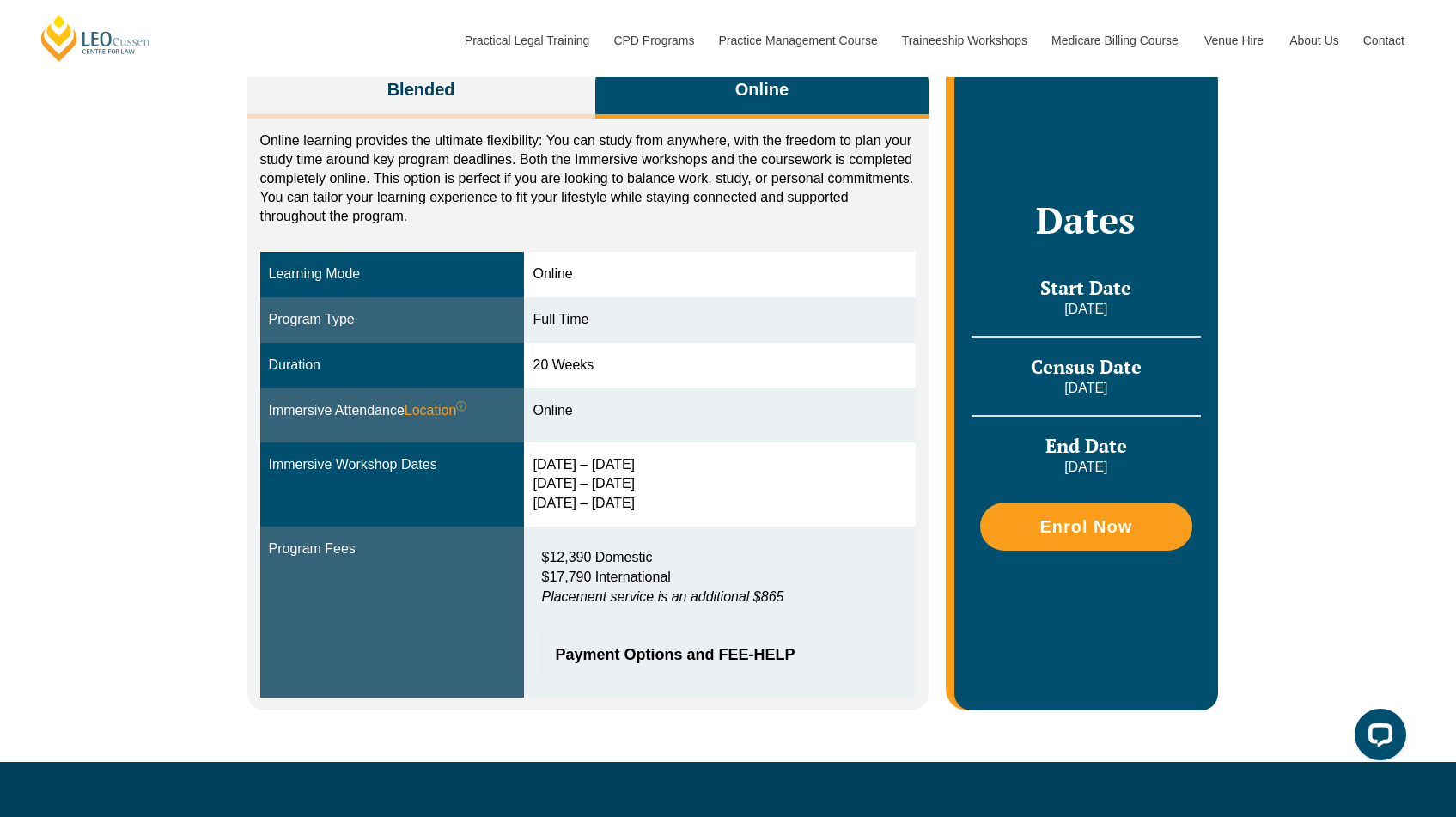
scroll to position [326, 0]
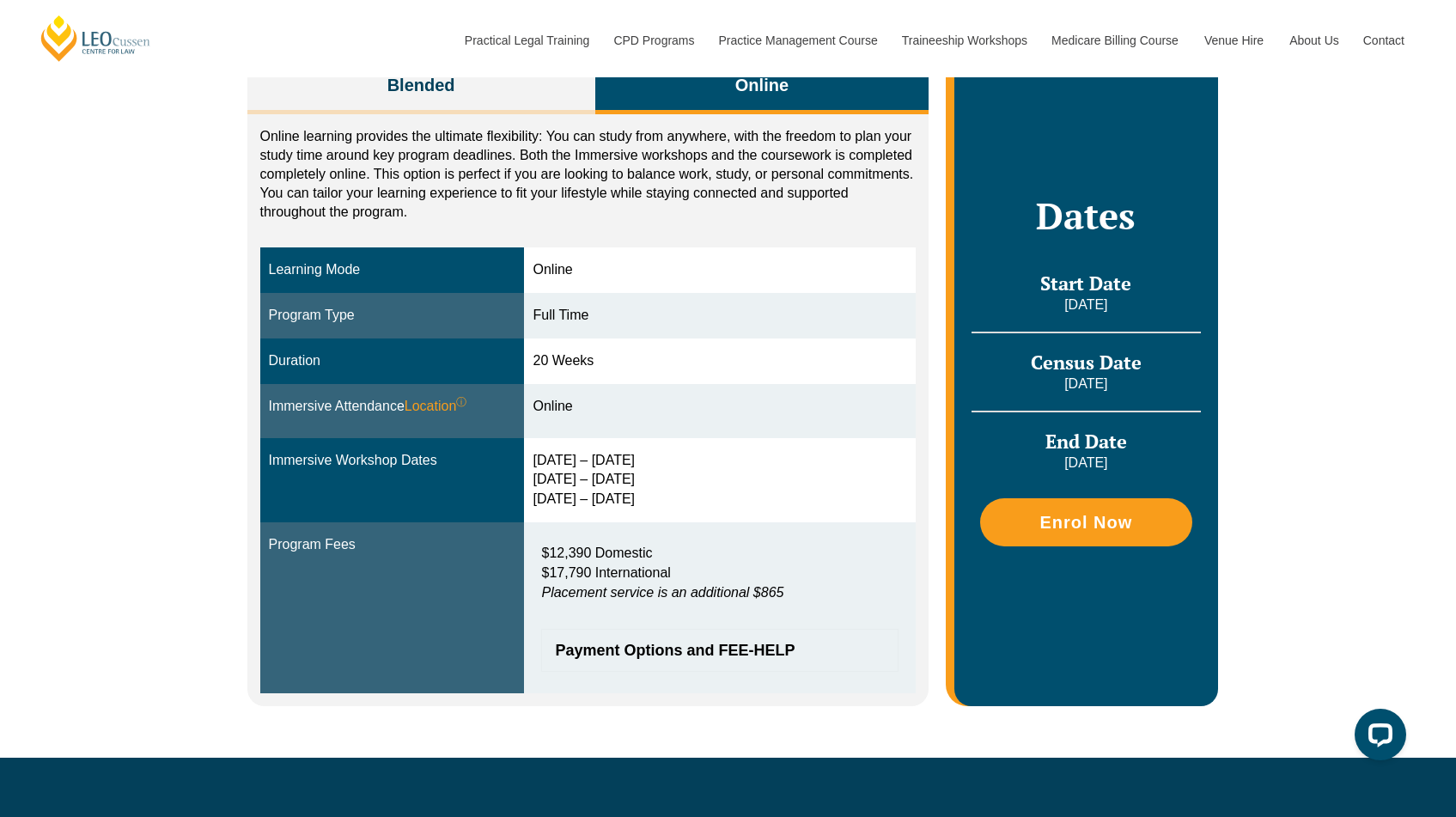
click at [610, 661] on div "Payment Options and FEE-HELP" at bounding box center [720, 650] width 357 height 42
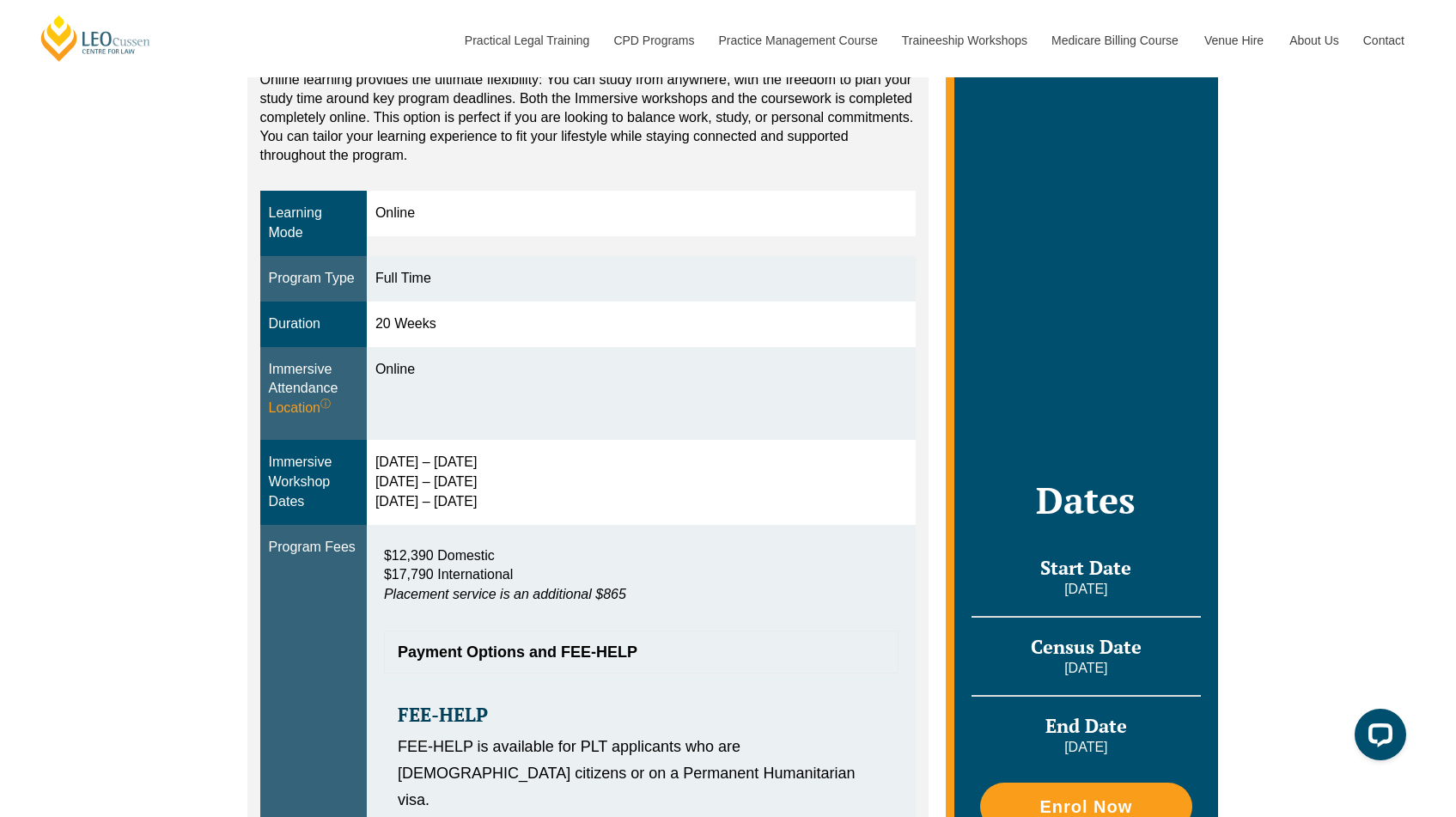
scroll to position [477, 0]
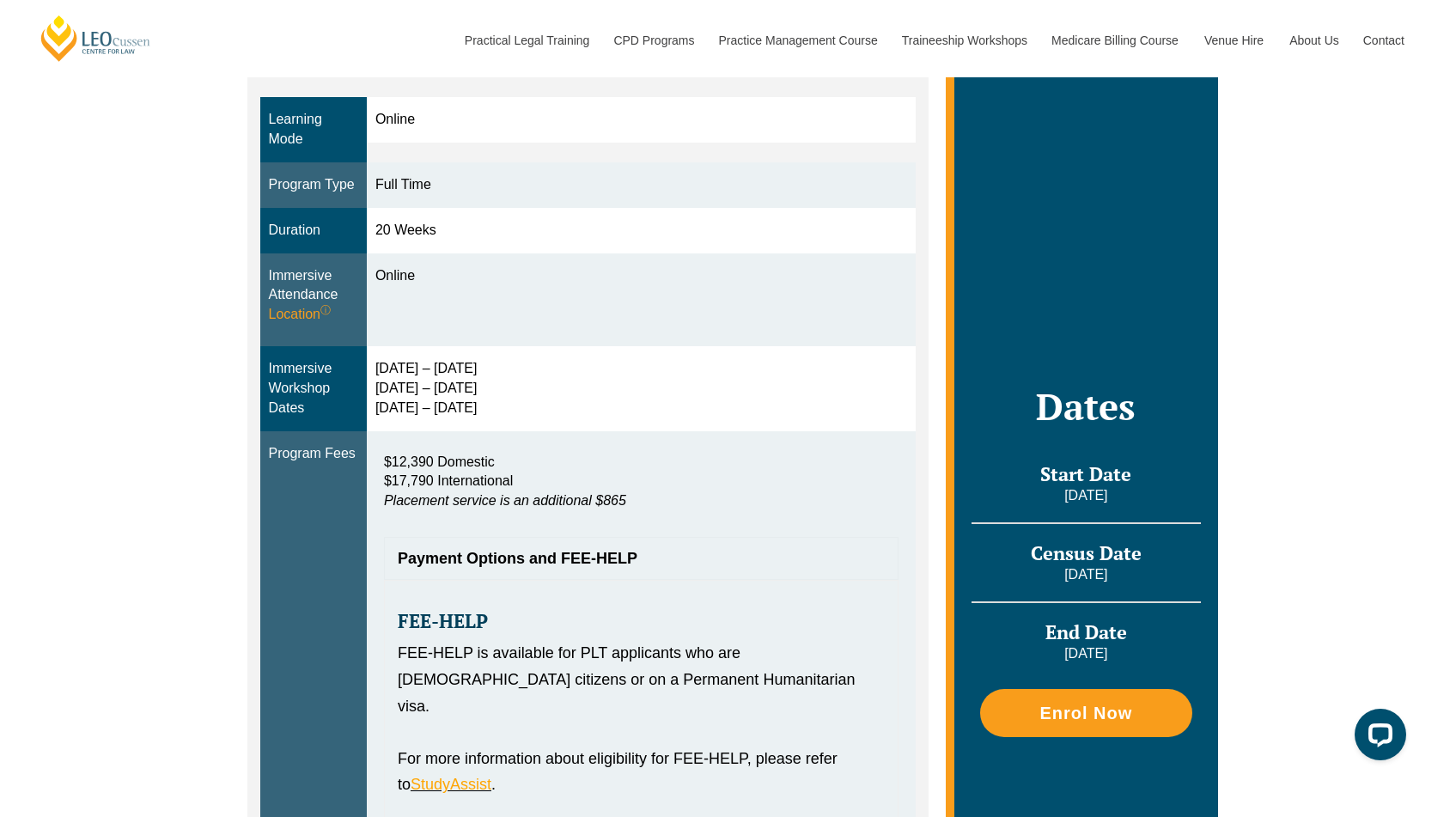
click at [591, 559] on span "Payment Options and FEE-HELP" at bounding box center [633, 558] width 470 height 15
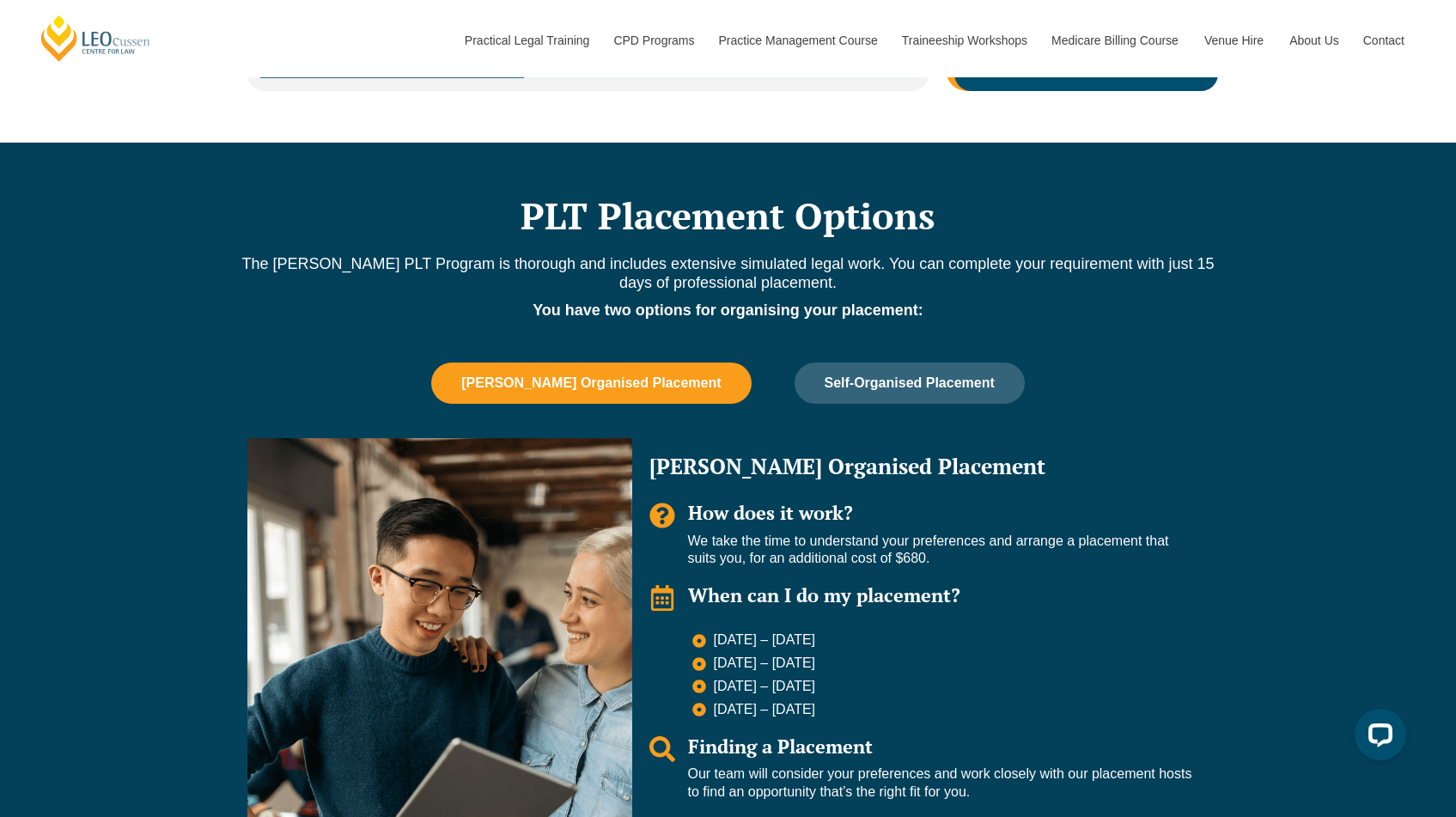
scroll to position [1011, 0]
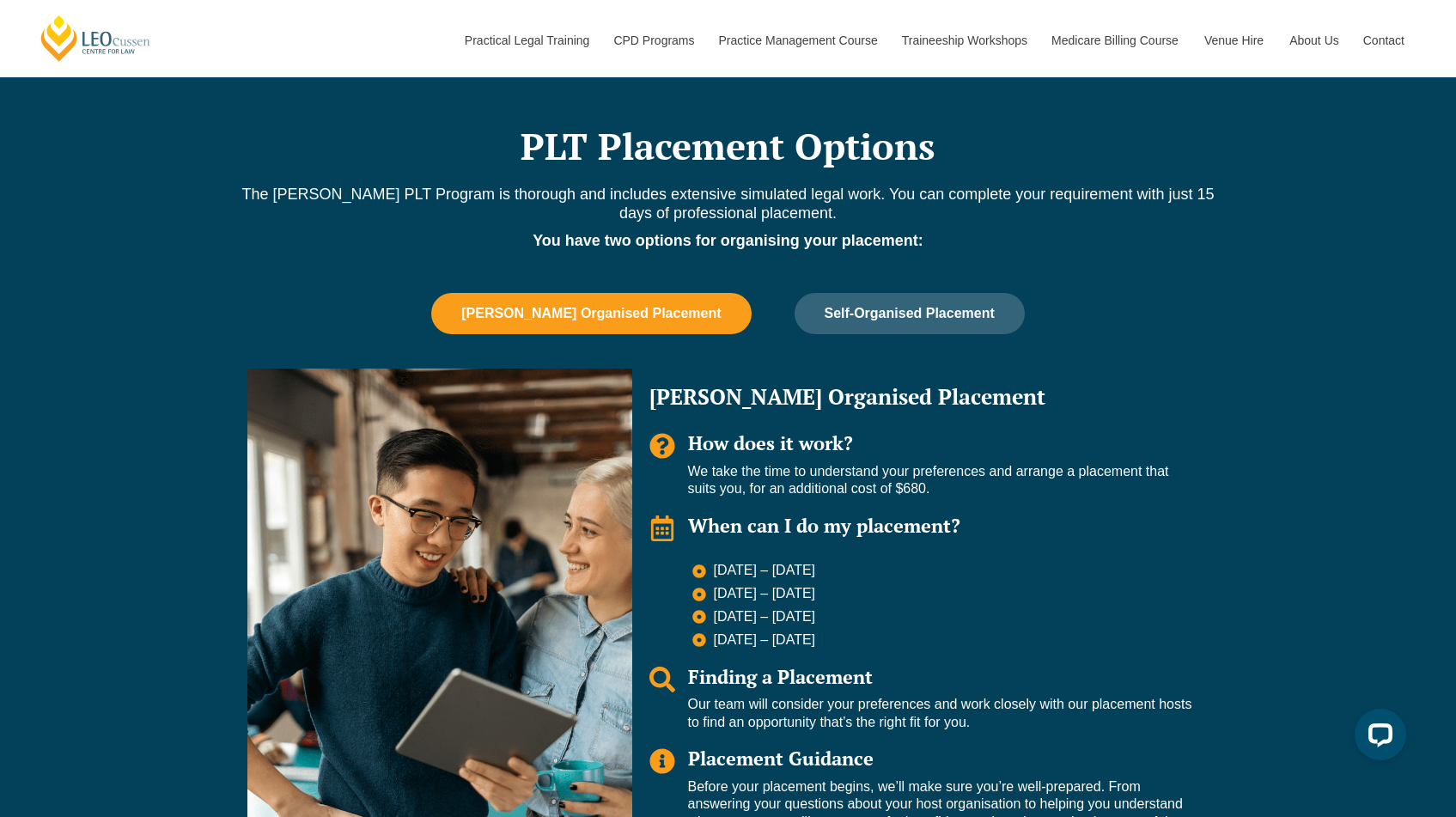
drag, startPoint x: 711, startPoint y: 474, endPoint x: 1005, endPoint y: 485, distance: 294.2
click at [1005, 485] on p "We take the time to understand your preferences and arrange a placement that su…" at bounding box center [940, 480] width 504 height 36
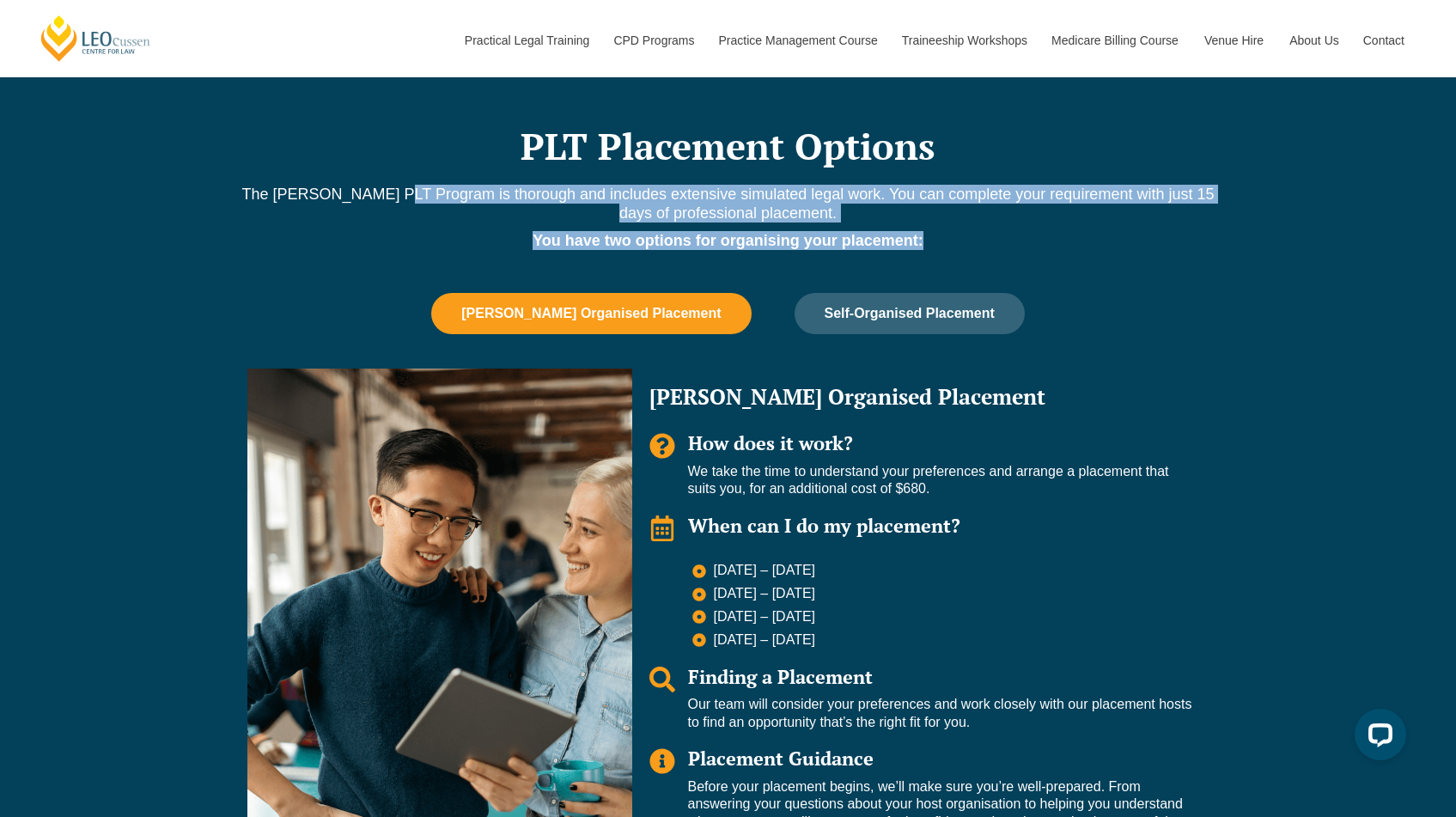
drag, startPoint x: 399, startPoint y: 191, endPoint x: 1013, endPoint y: 253, distance: 617.1
click at [1013, 254] on div "The Leo Cussen PLT Program is thorough and includes extensive simulated legal w…" at bounding box center [728, 230] width 980 height 91
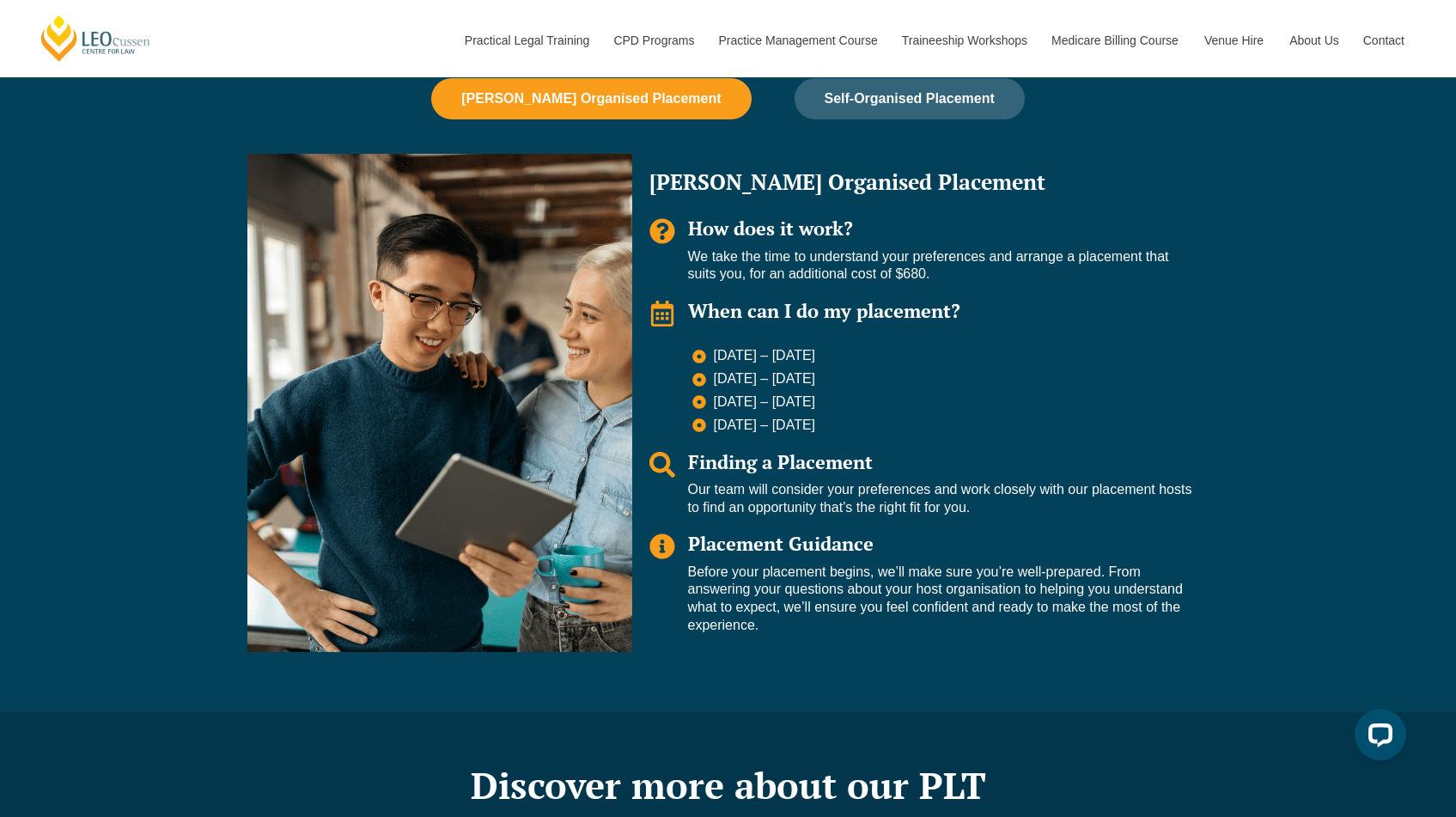
scroll to position [1226, 0]
drag, startPoint x: 696, startPoint y: 490, endPoint x: 1121, endPoint y: 509, distance: 425.4
click at [1121, 509] on p "Our team will consider your preferences and work closely with our placement hos…" at bounding box center [940, 497] width 504 height 36
click at [867, 591] on p "Before your placement begins, we’ll make sure you’re well-prepared. From answer…" at bounding box center [940, 598] width 504 height 71
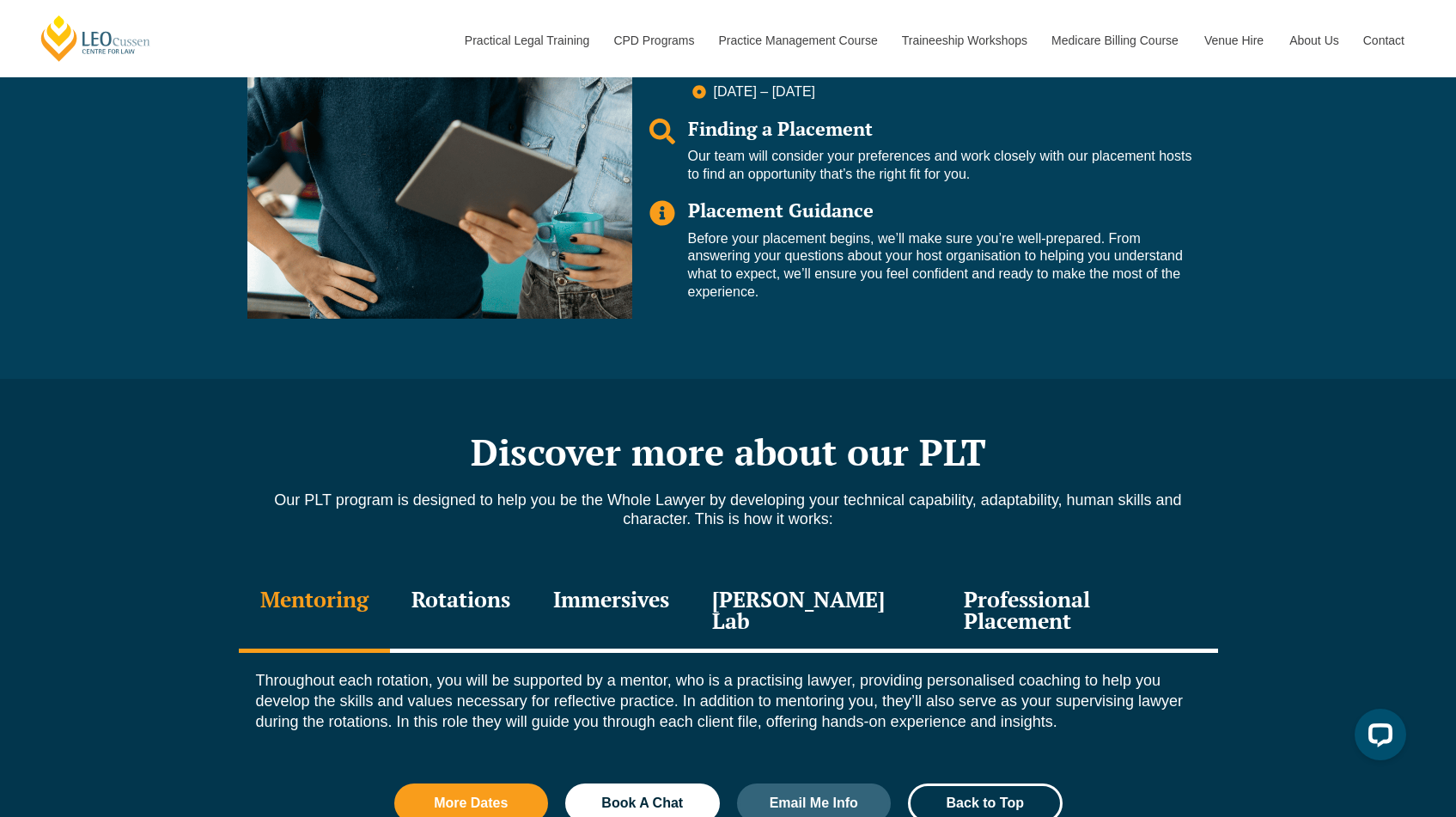
scroll to position [1553, 0]
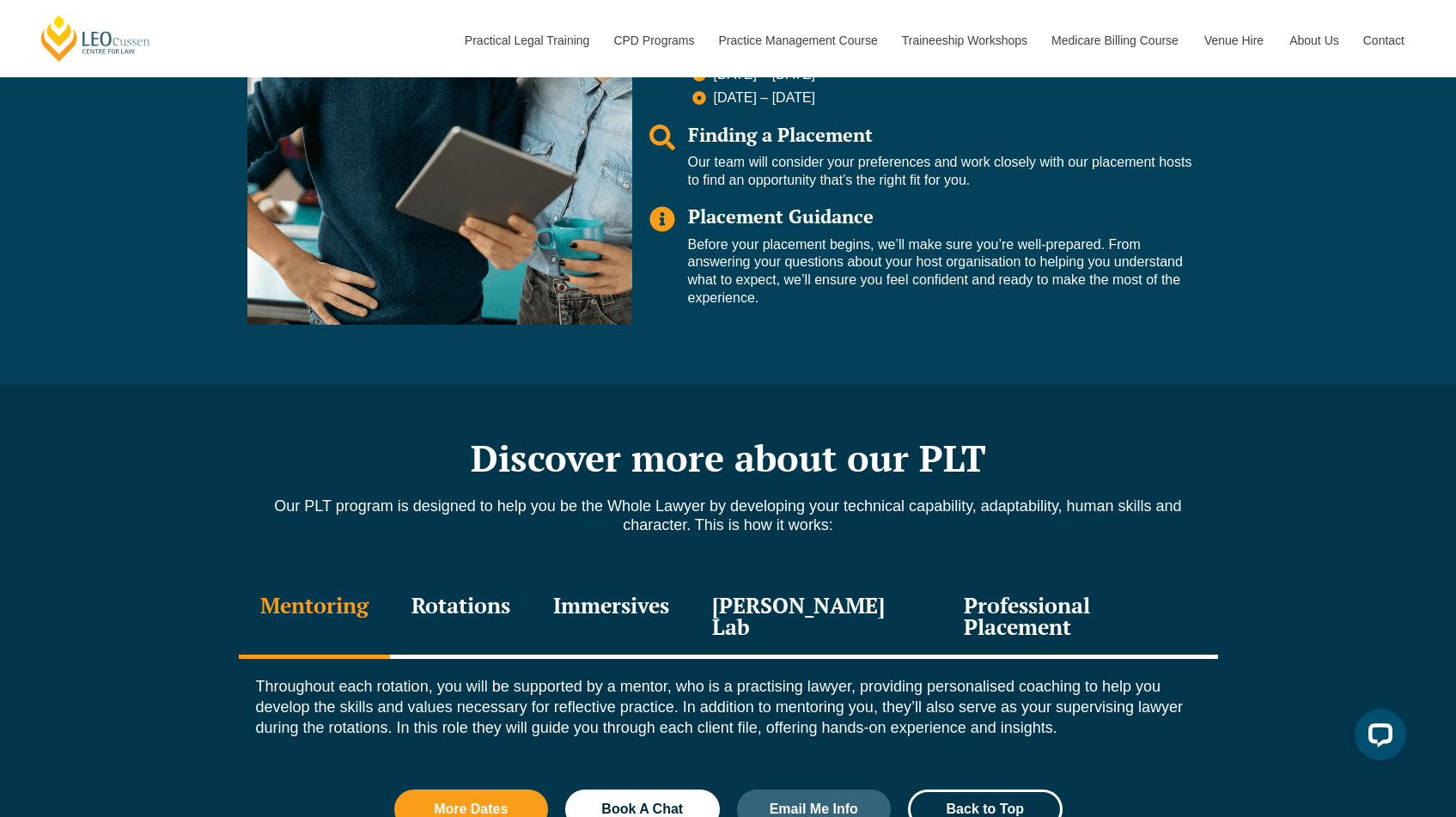
click at [489, 593] on div "Rotations" at bounding box center [461, 618] width 142 height 81
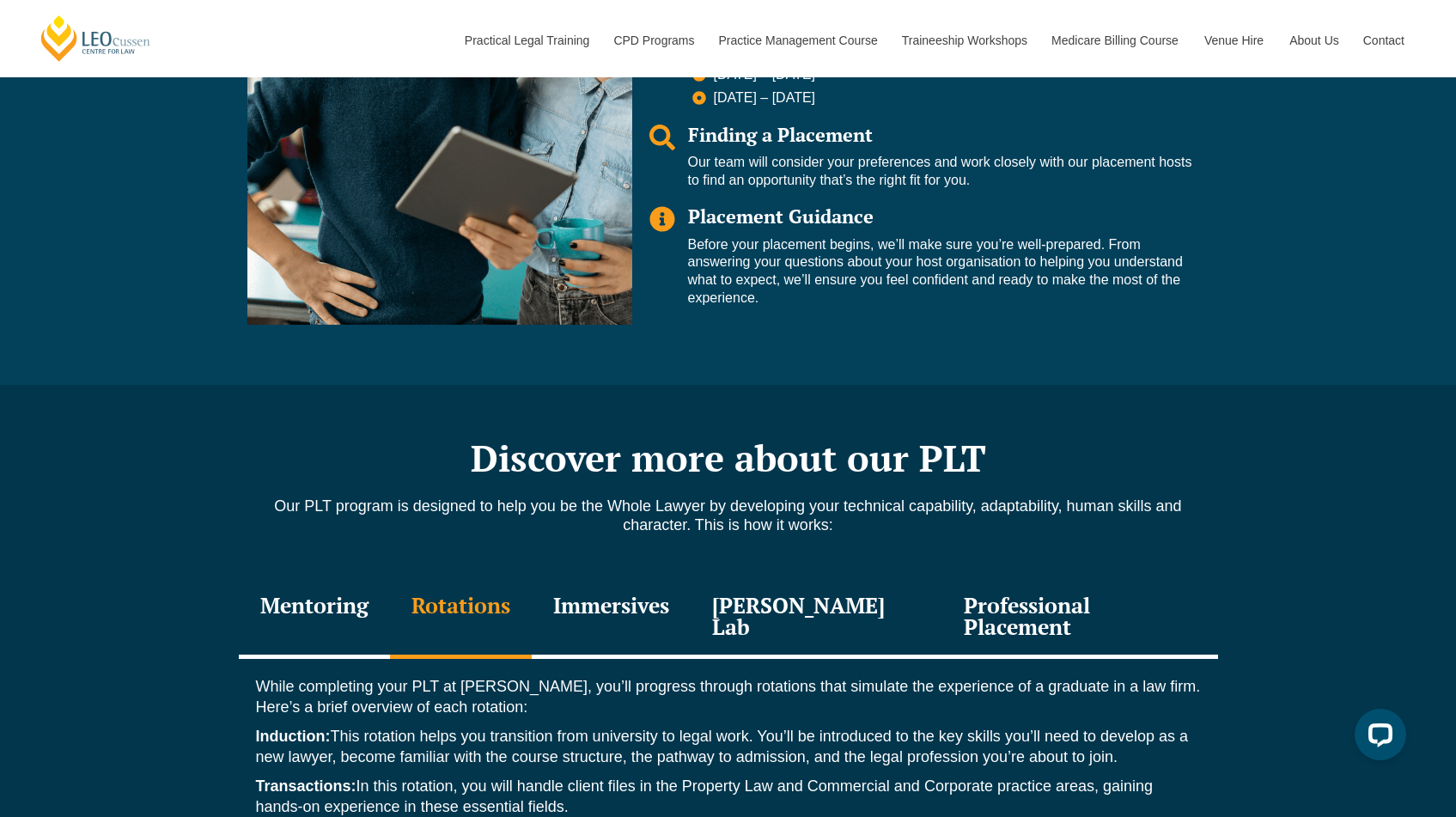
click at [645, 601] on div "Immersives" at bounding box center [611, 618] width 159 height 81
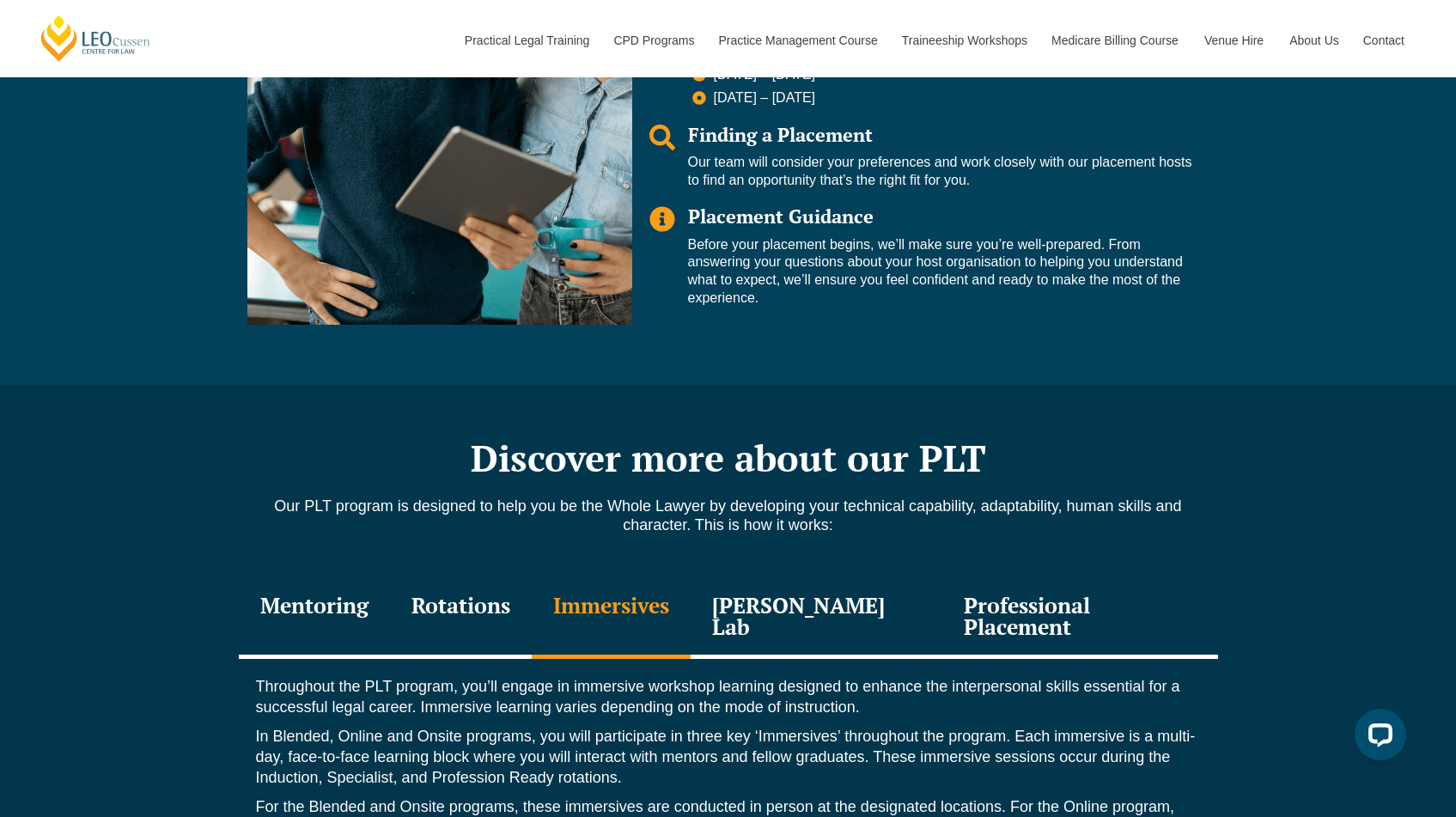
click at [803, 600] on div "Leo Justice Lab" at bounding box center [816, 618] width 252 height 81
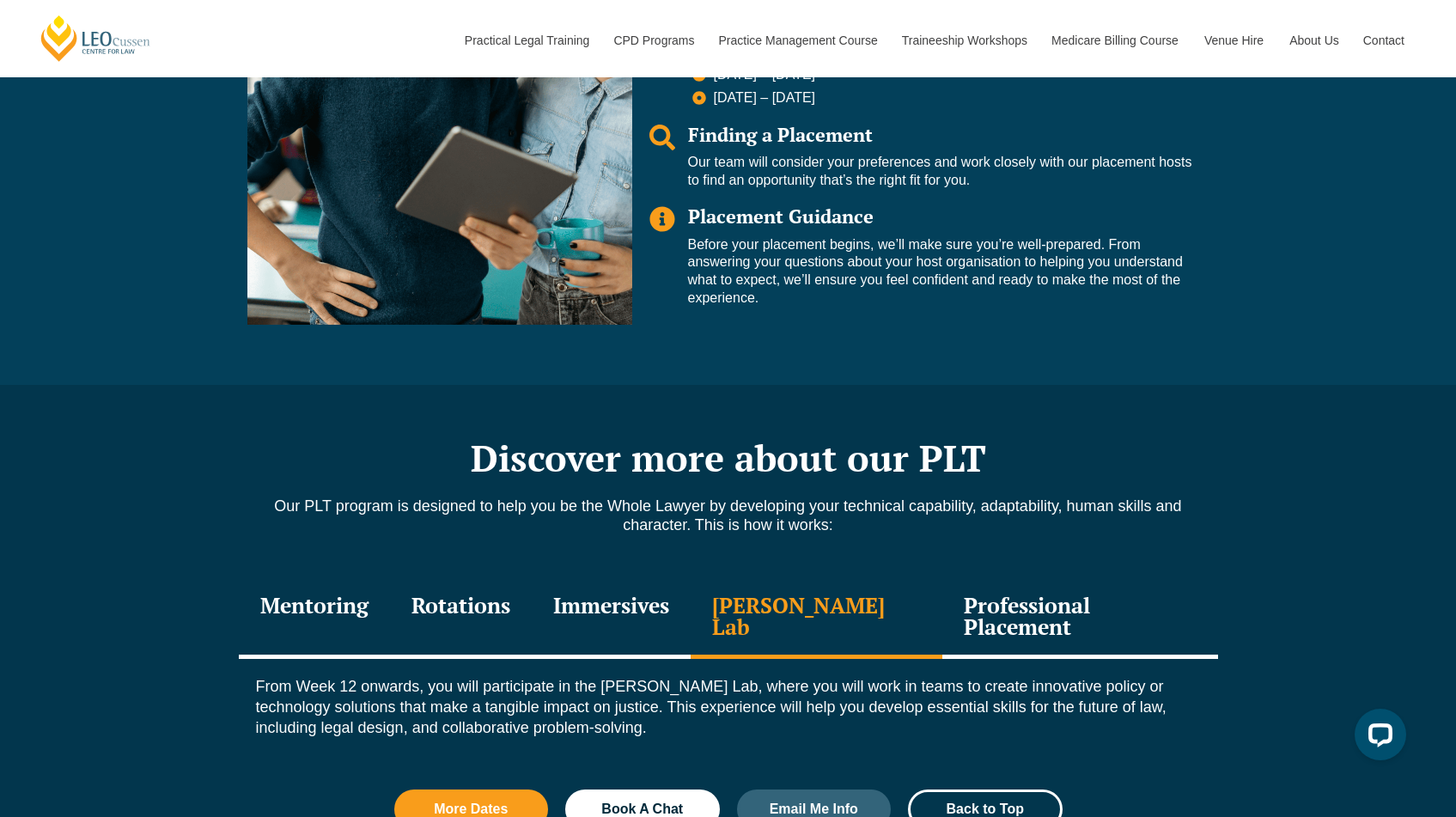
click at [1011, 601] on div "Professional Placement" at bounding box center [1079, 618] width 275 height 81
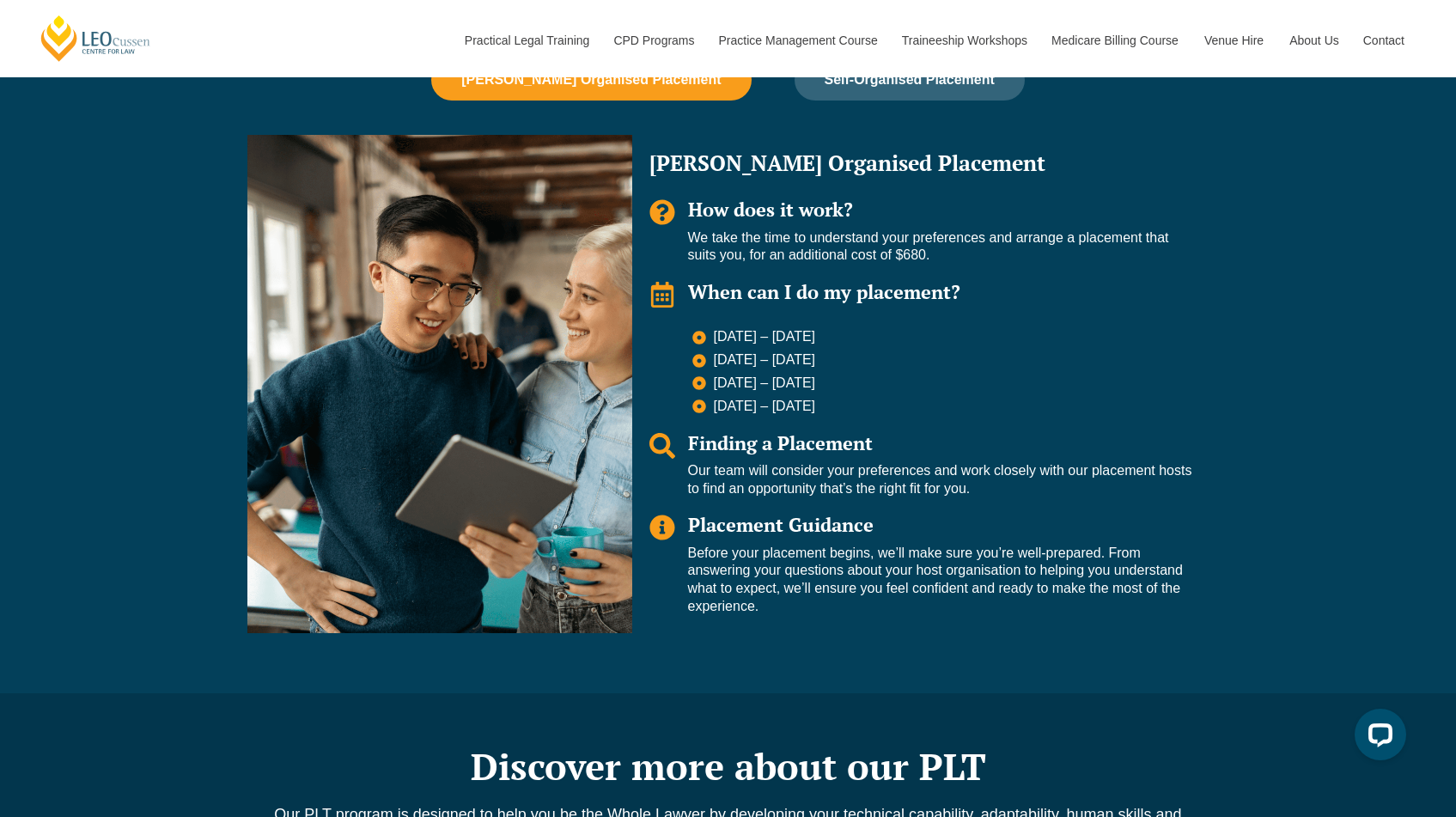
scroll to position [1119, 0]
